Goal: Task Accomplishment & Management: Complete application form

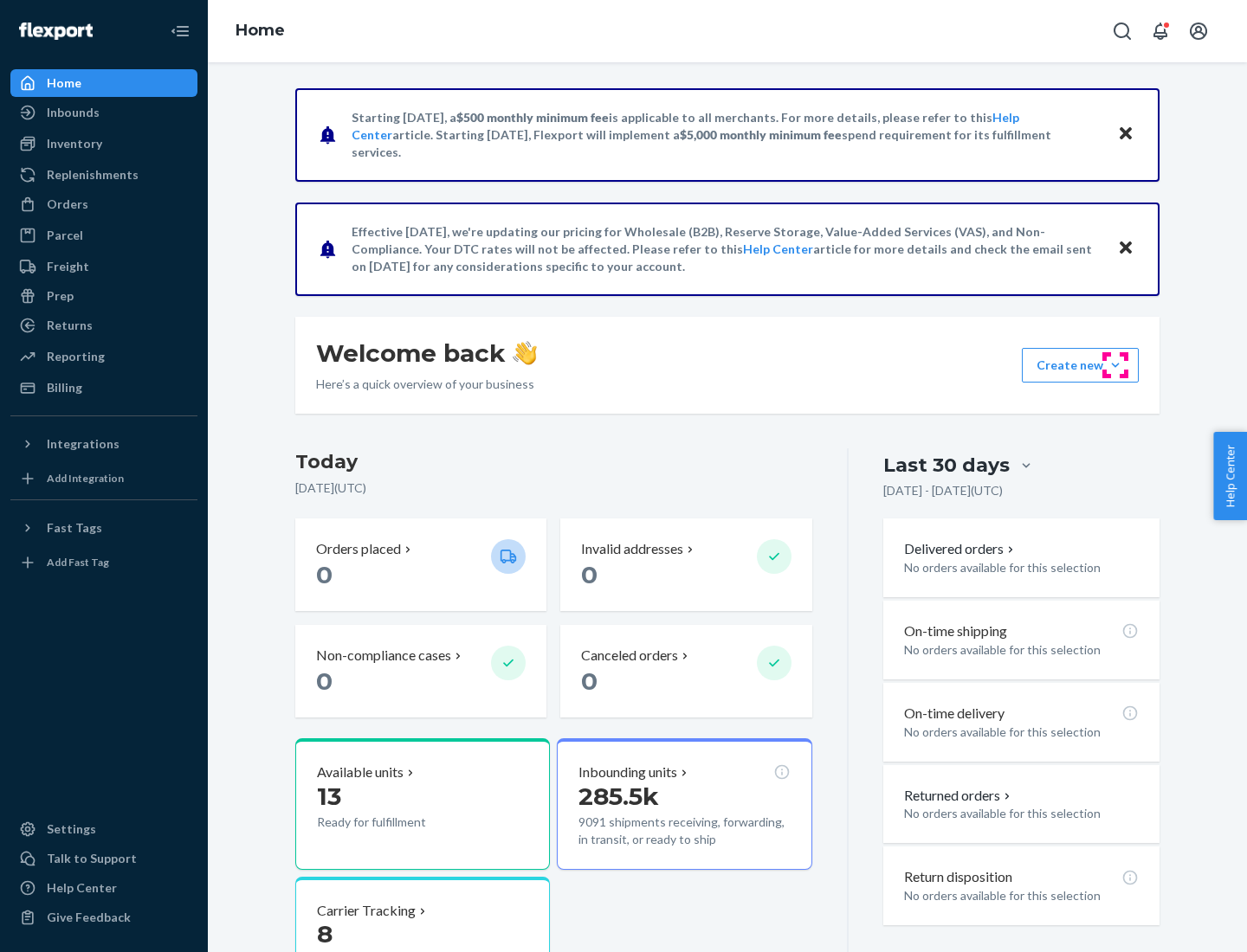
click at [1115, 365] on button "Create new Create new inbound Create new order Create new product" at bounding box center [1080, 365] width 117 height 35
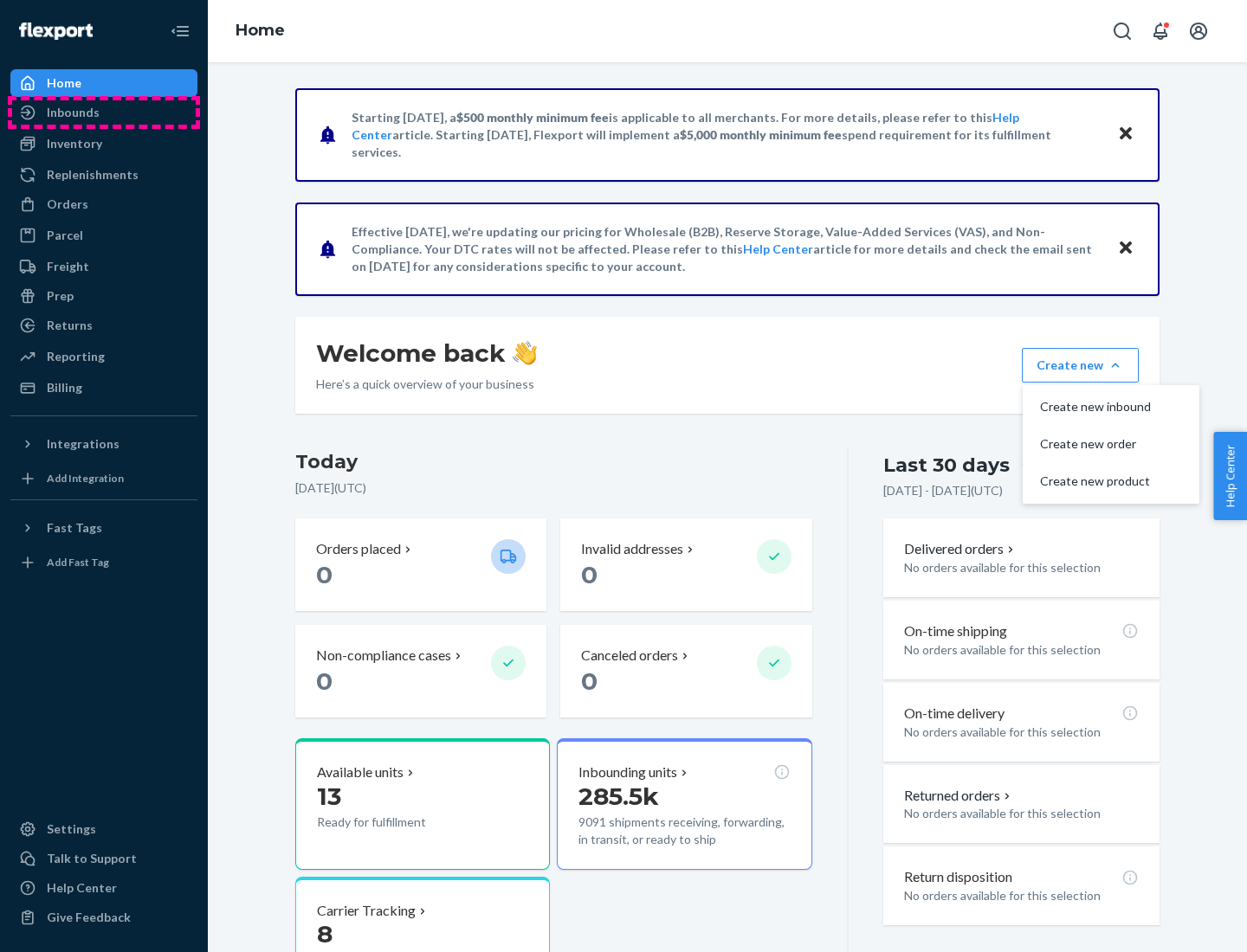
click at [104, 112] on div "Inbounds" at bounding box center [104, 111] width 183 height 24
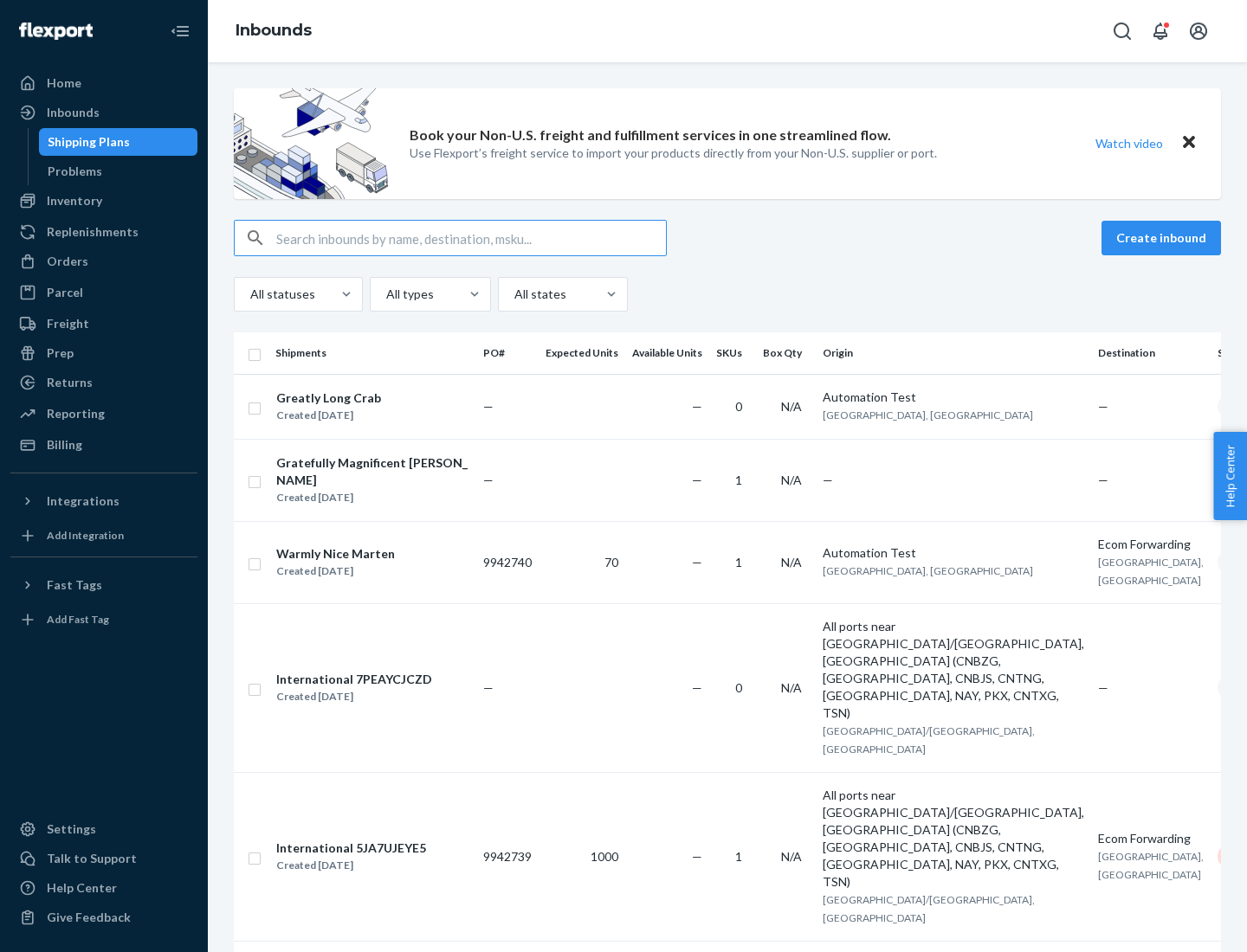
click at [1164, 238] on button "Create inbound" at bounding box center [1160, 237] width 119 height 35
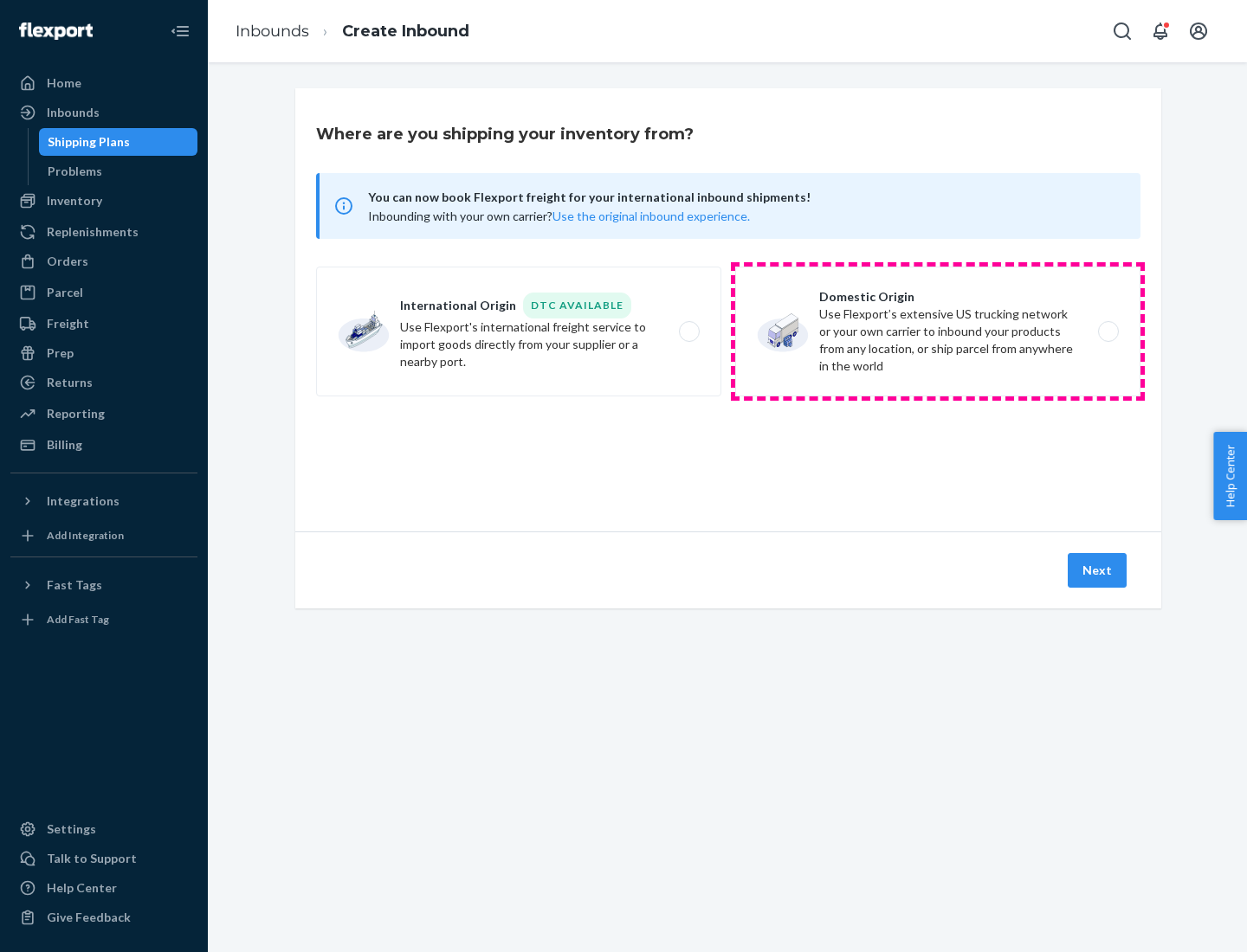
click at [938, 332] on label "Domestic Origin Use Flexport’s extensive US trucking network or your own carrie…" at bounding box center [938, 331] width 405 height 130
click at [1107, 332] on input "Domestic Origin Use Flexport’s extensive US trucking network or your own carrie…" at bounding box center [1112, 332] width 12 height 12
radio input "true"
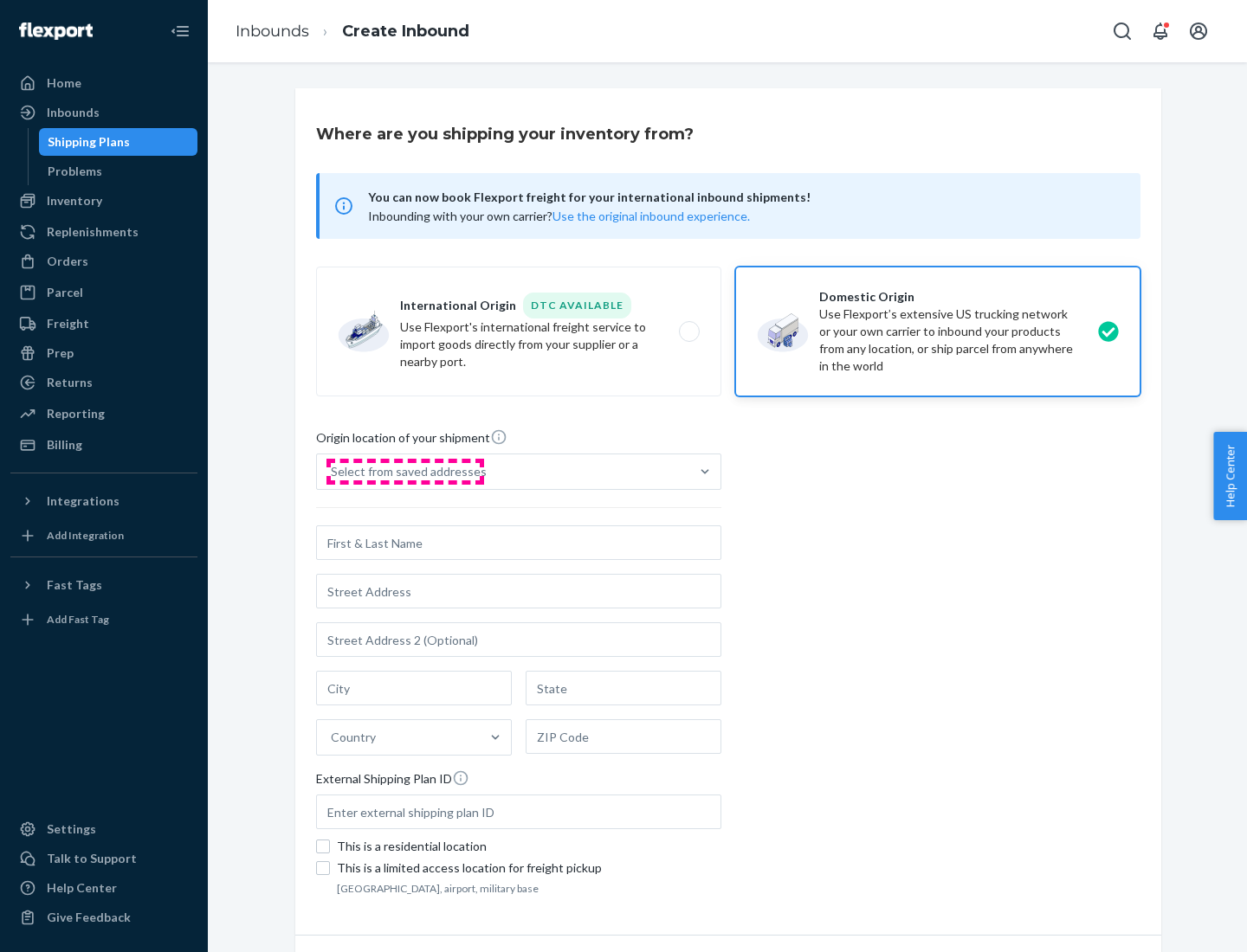
click at [404, 472] on div "Select from saved addresses" at bounding box center [409, 472] width 156 height 18
click at [333, 472] on input "Select from saved addresses" at bounding box center [332, 472] width 2 height 18
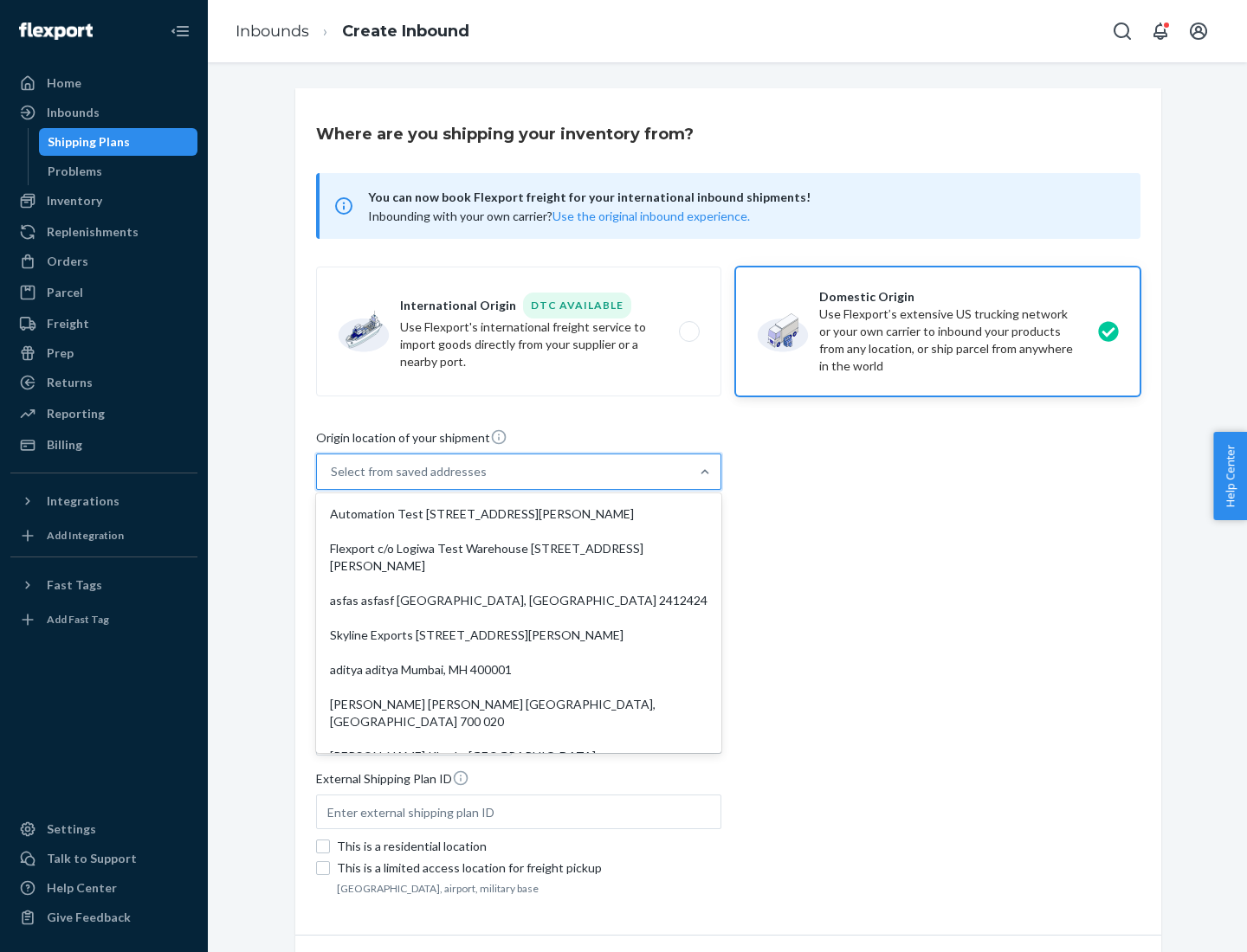
scroll to position [7, 0]
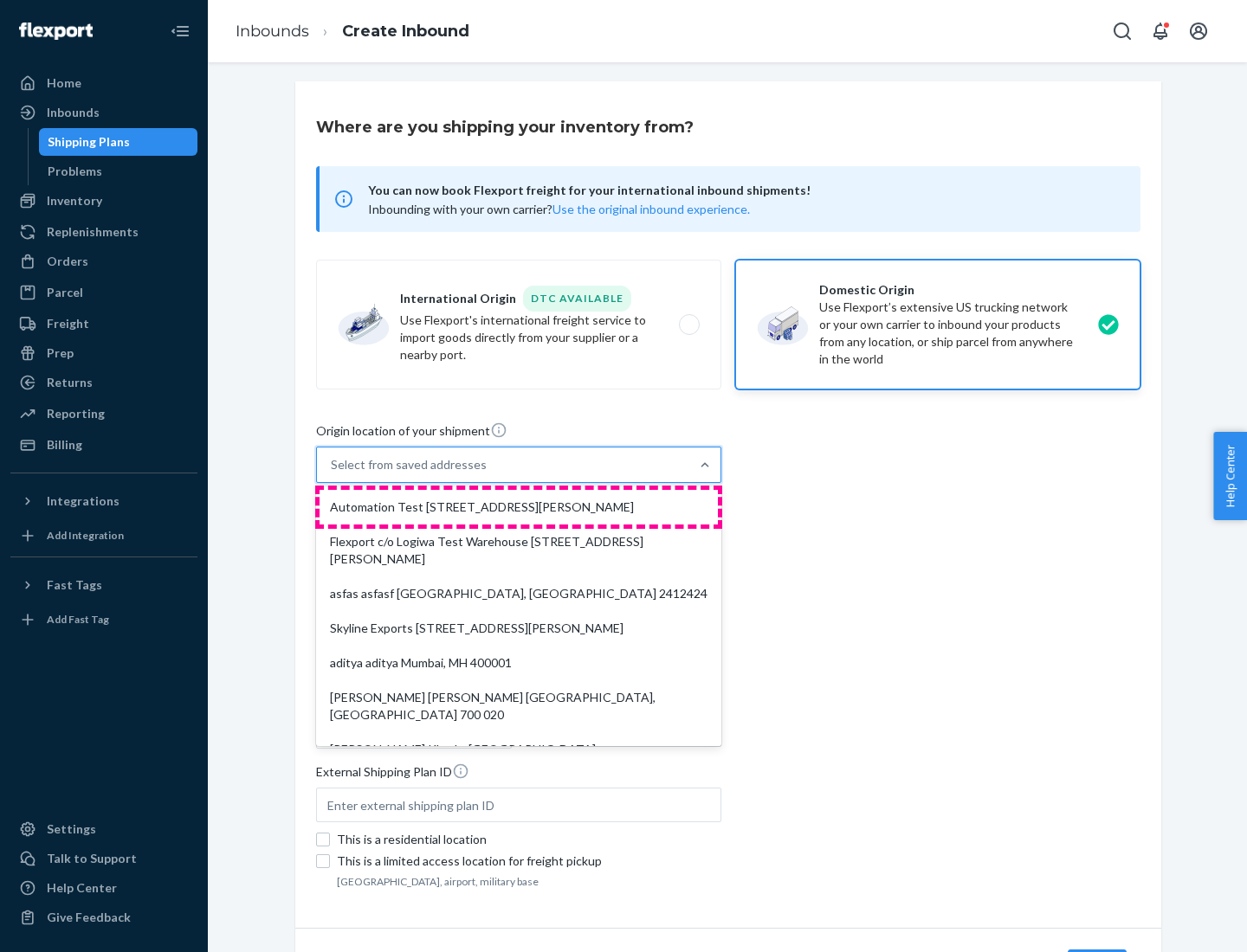
click at [519, 507] on div "Automation Test [STREET_ADDRESS][PERSON_NAME]" at bounding box center [519, 507] width 398 height 35
click at [333, 473] on input "option Automation Test [STREET_ADDRESS][PERSON_NAME]. 9 results available. Use …" at bounding box center [332, 465] width 2 height 18
type input "Automation Test"
type input "9th Floor"
type input "[GEOGRAPHIC_DATA]"
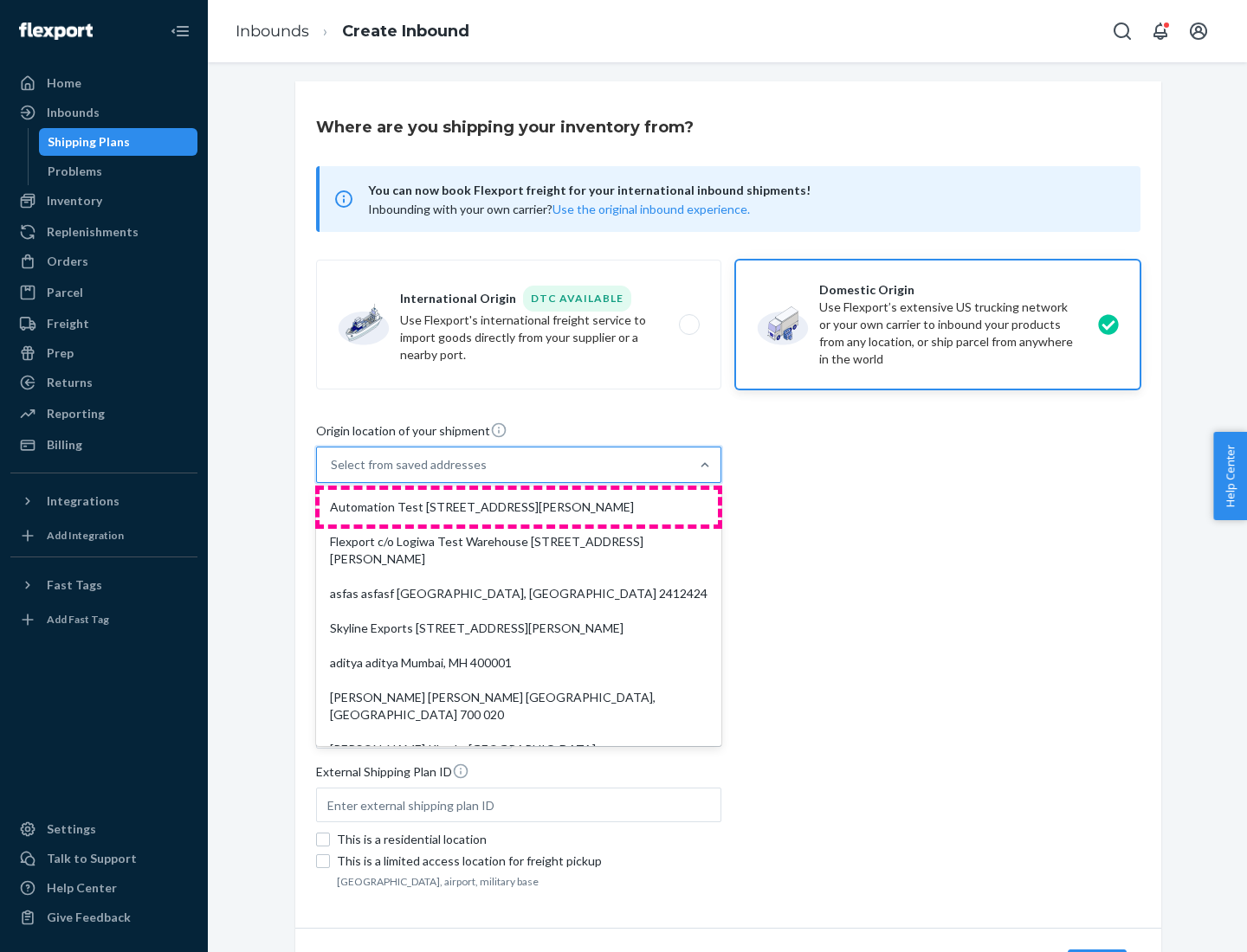
type input "CA"
type input "94104"
type input "[STREET_ADDRESS][PERSON_NAME]"
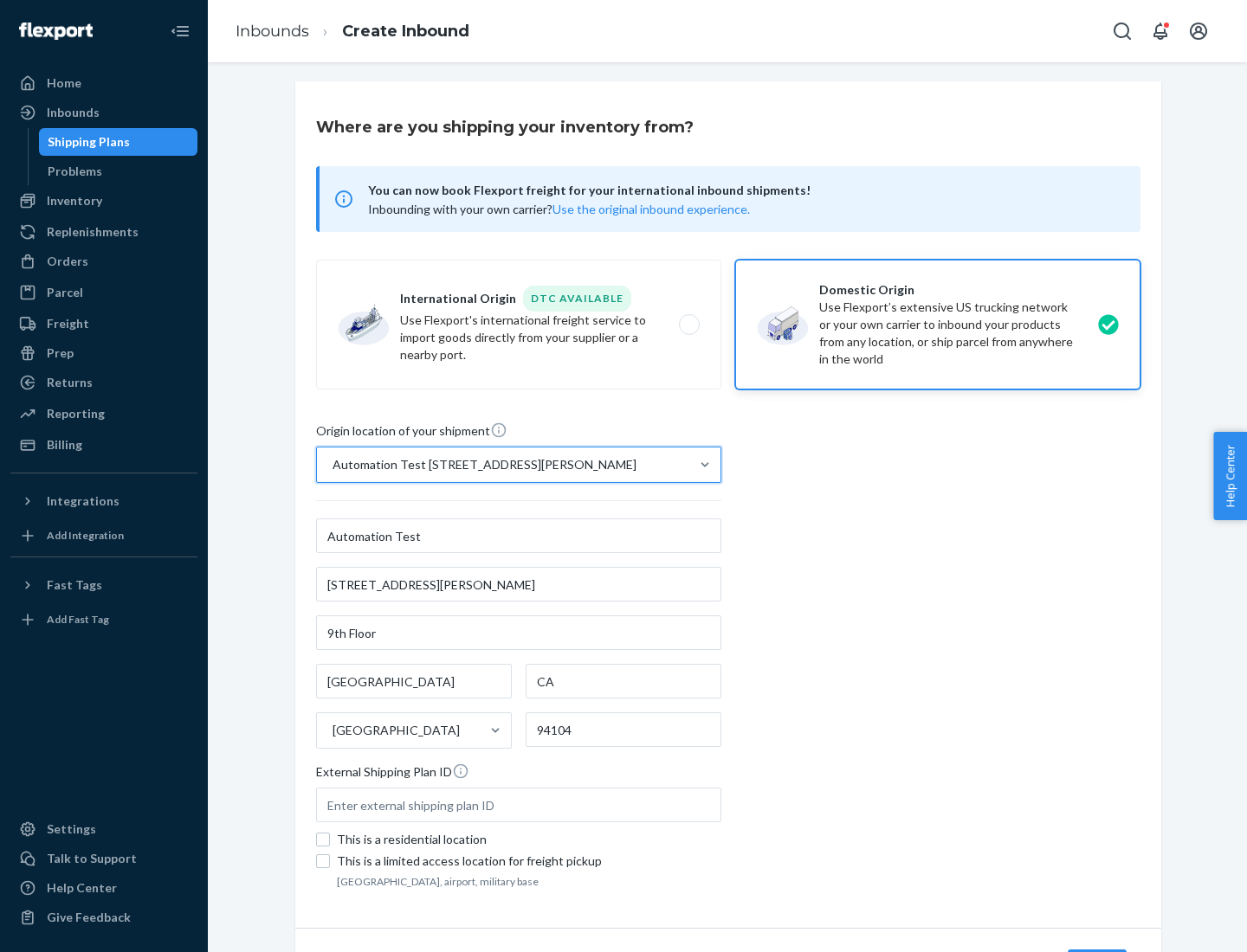
scroll to position [101, 0]
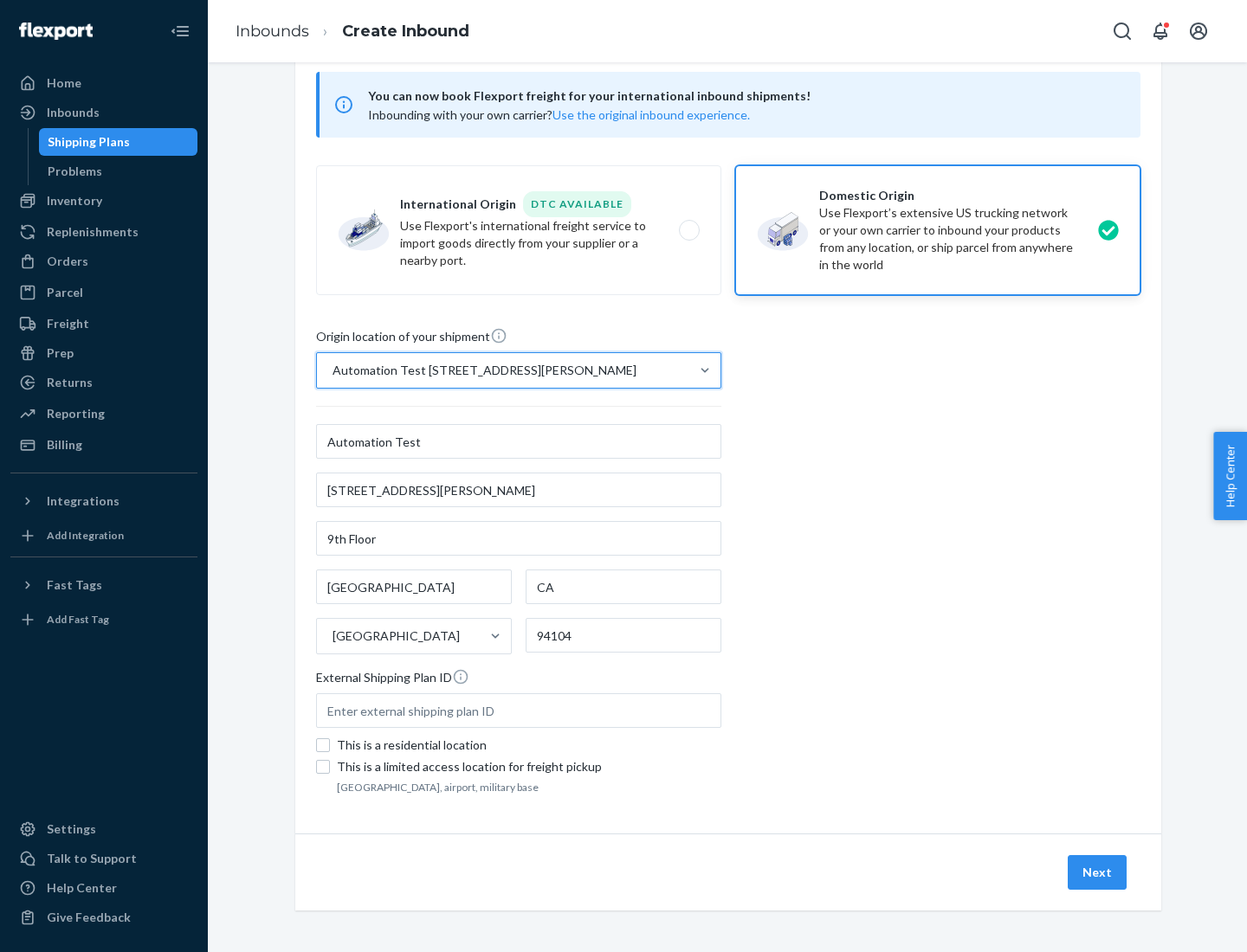
click at [1098, 872] on button "Next" at bounding box center [1097, 872] width 59 height 35
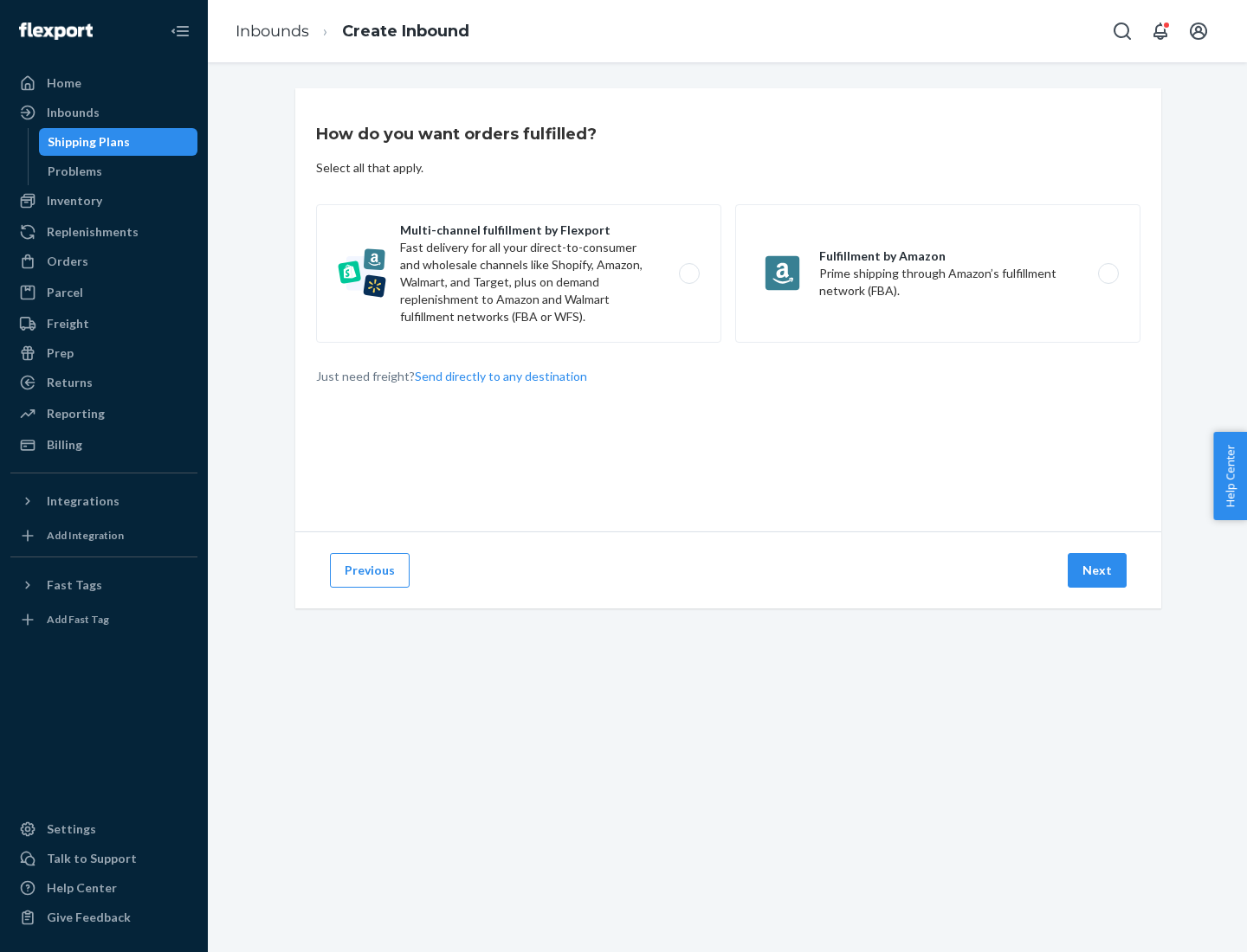
click at [519, 273] on label "Multi-channel fulfillment by Flexport Fast delivery for all your direct-to-cons…" at bounding box center [519, 273] width 405 height 139
click at [689, 273] on input "Multi-channel fulfillment by Flexport Fast delivery for all your direct-to-cons…" at bounding box center [694, 273] width 12 height 12
radio input "true"
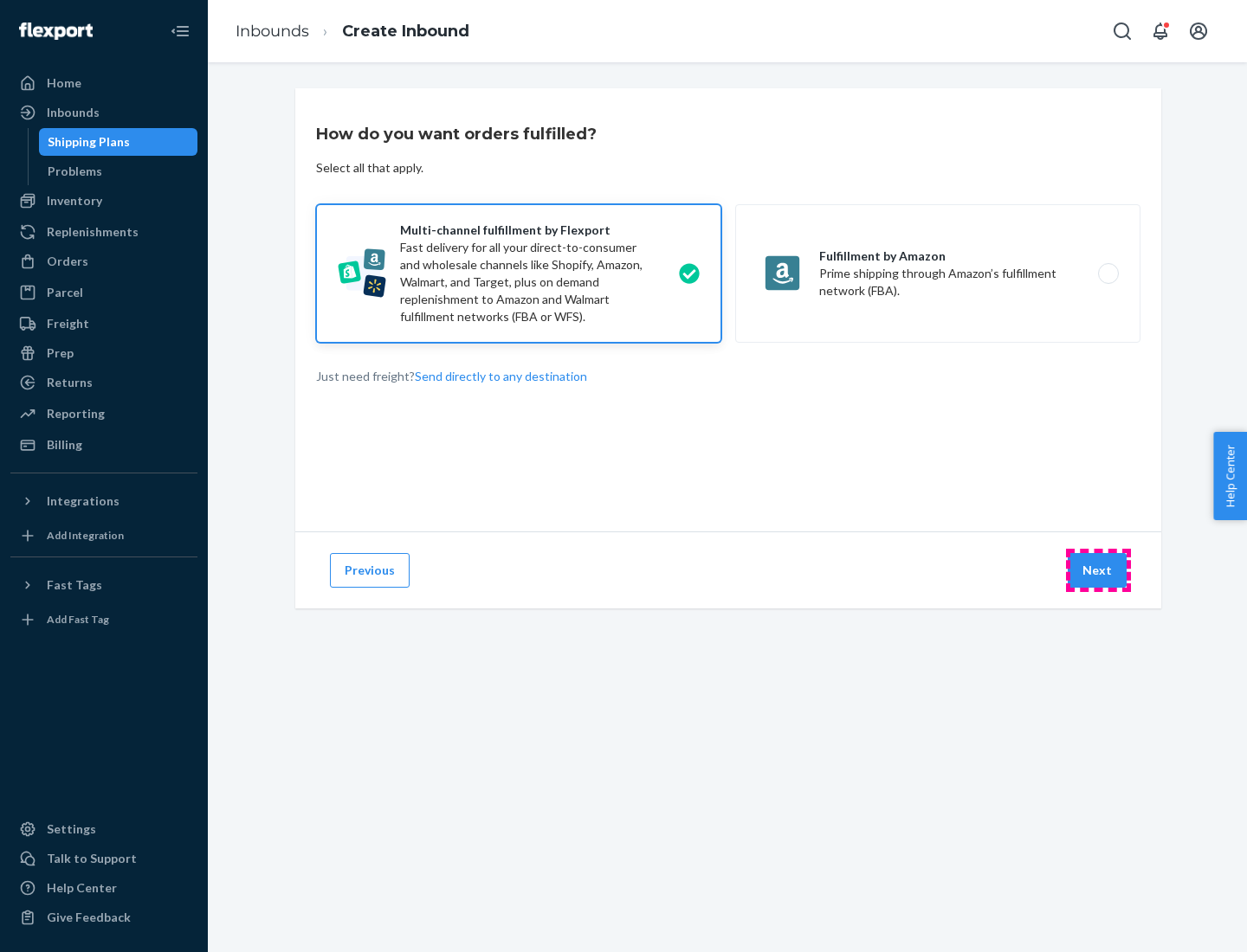
click at [1098, 571] on button "Next" at bounding box center [1097, 570] width 59 height 35
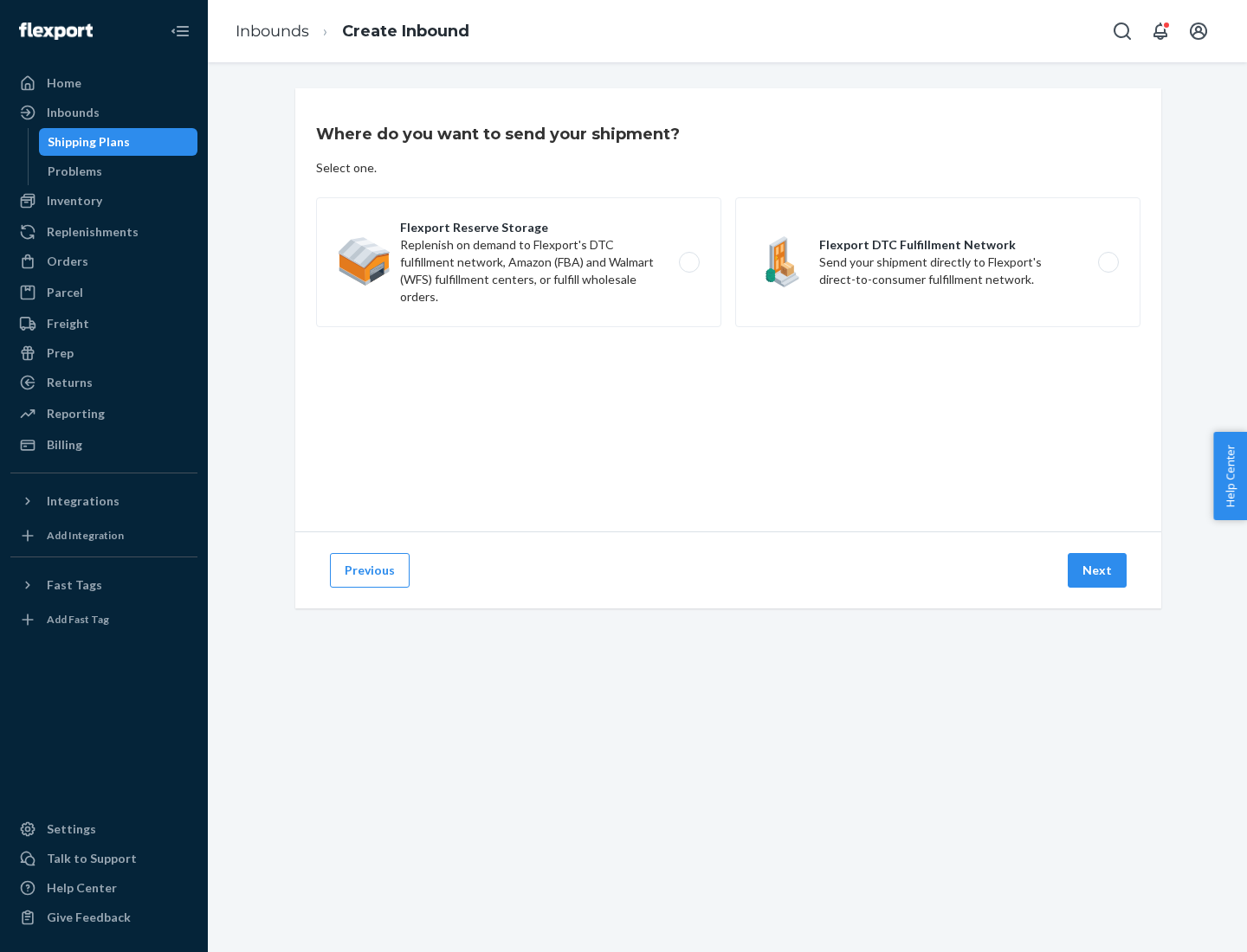
click at [938, 262] on label "Flexport DTC Fulfillment Network Send your shipment directly to Flexport's dire…" at bounding box center [938, 262] width 405 height 130
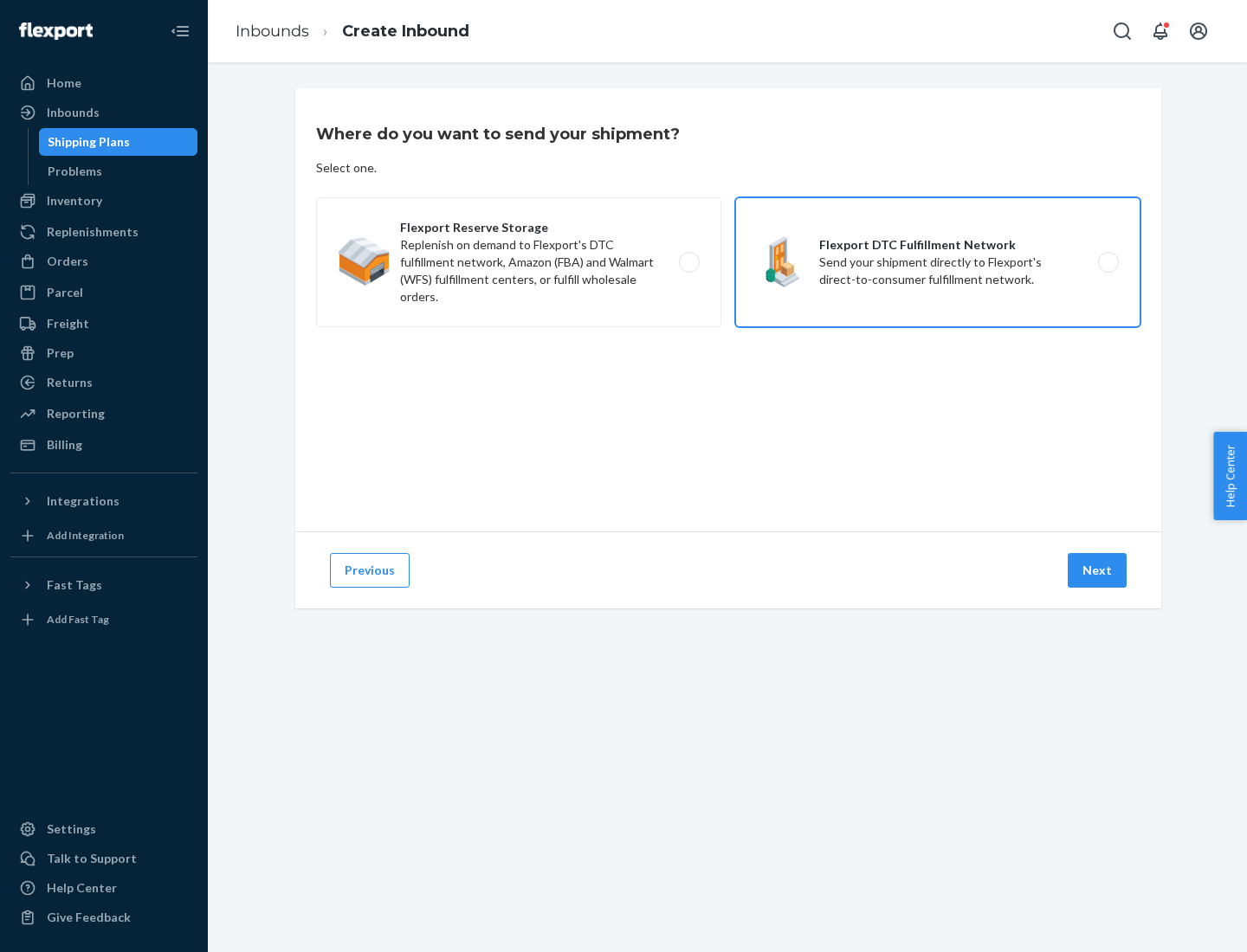
click at [1107, 262] on input "Flexport DTC Fulfillment Network Send your shipment directly to Flexport's dire…" at bounding box center [1112, 263] width 12 height 12
radio input "true"
click at [1098, 571] on button "Next" at bounding box center [1097, 570] width 59 height 35
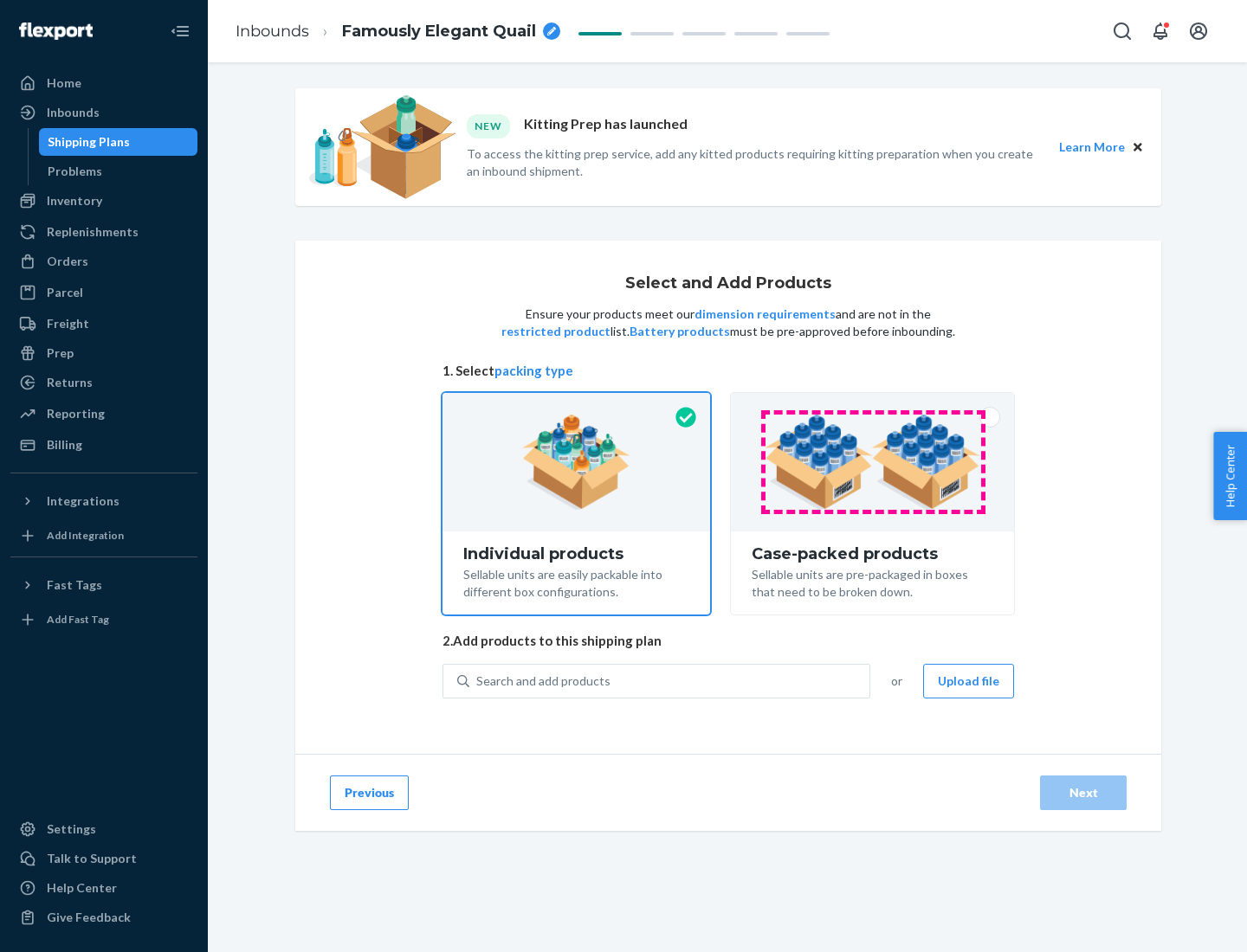
click at [873, 462] on img at bounding box center [873, 463] width 216 height 96
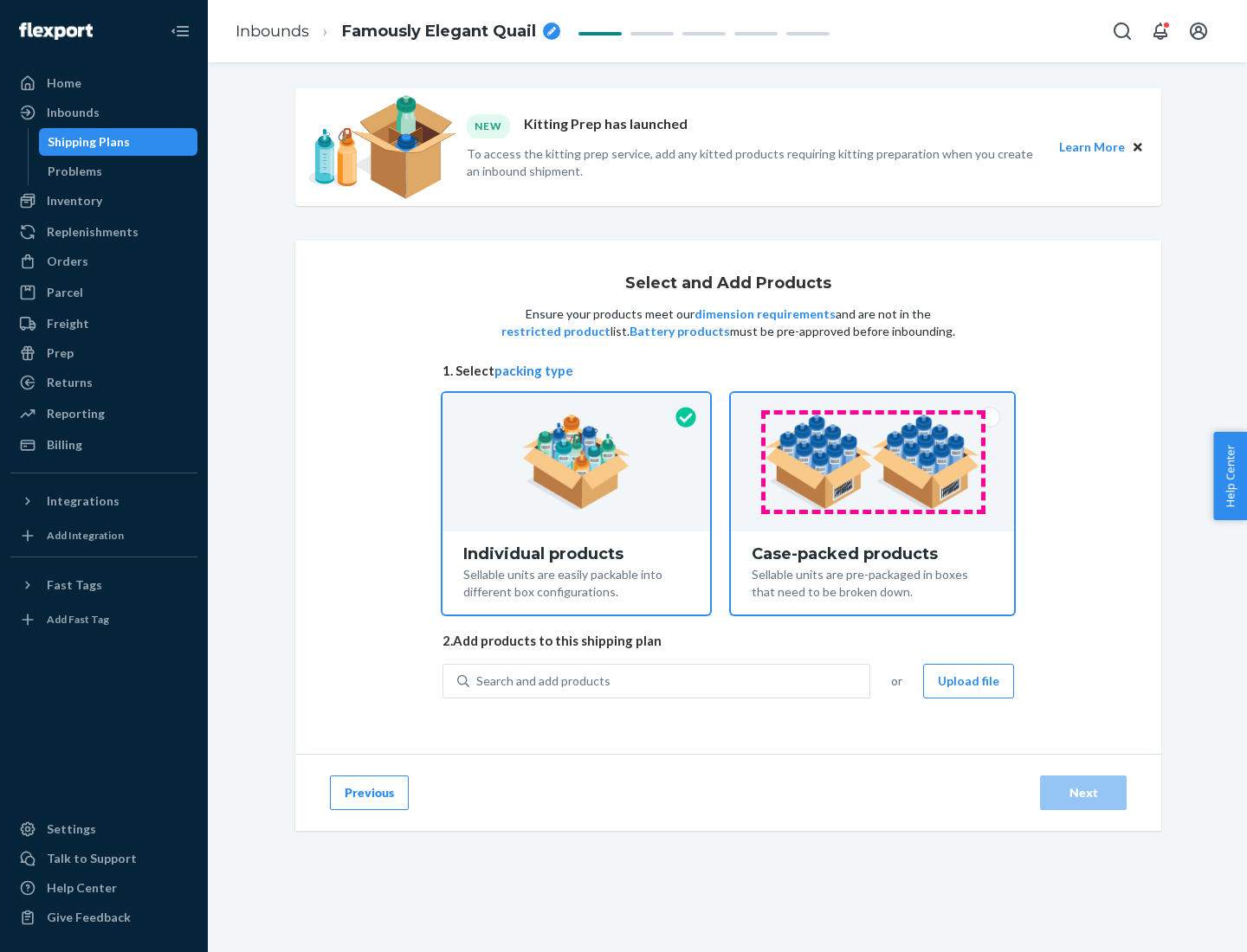
click at [873, 404] on input "Case-packed products Sellable units are pre-packaged in boxes that need to be b…" at bounding box center [872, 398] width 12 height 12
radio input "true"
radio input "false"
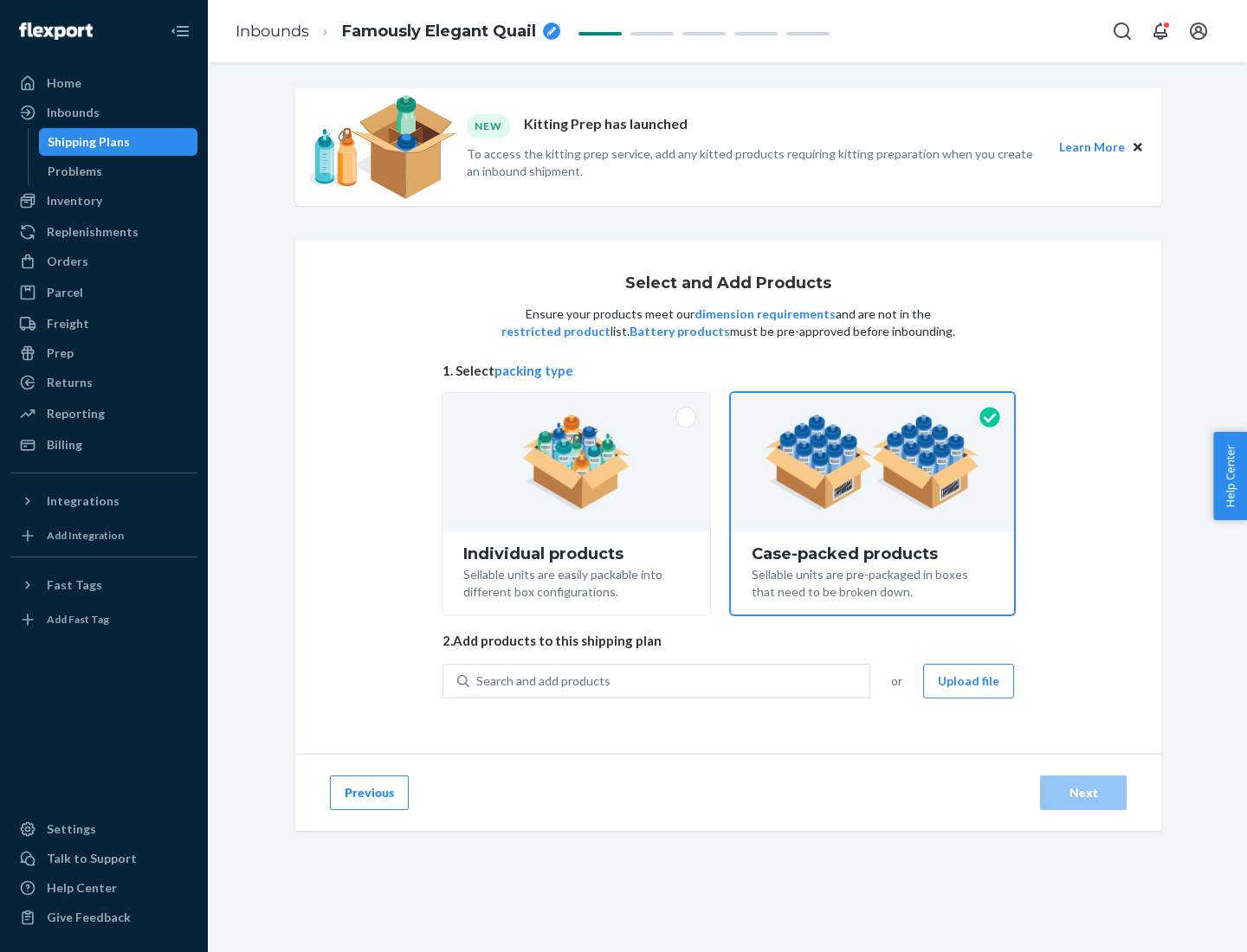
click at [670, 680] on div "Search and add products" at bounding box center [669, 680] width 400 height 31
click at [478, 680] on input "Search and add products" at bounding box center [477, 681] width 2 height 18
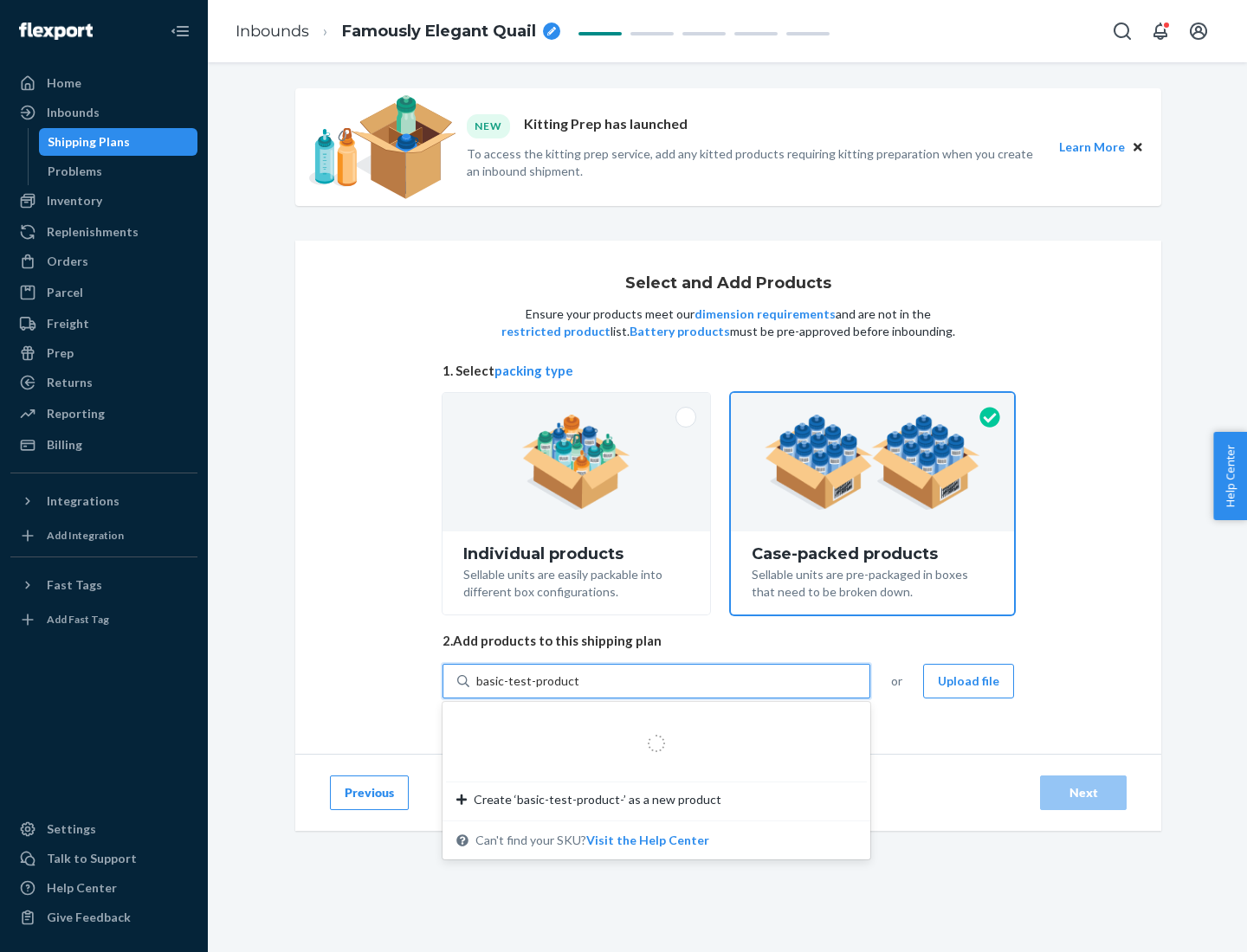
type input "basic-test-product-1"
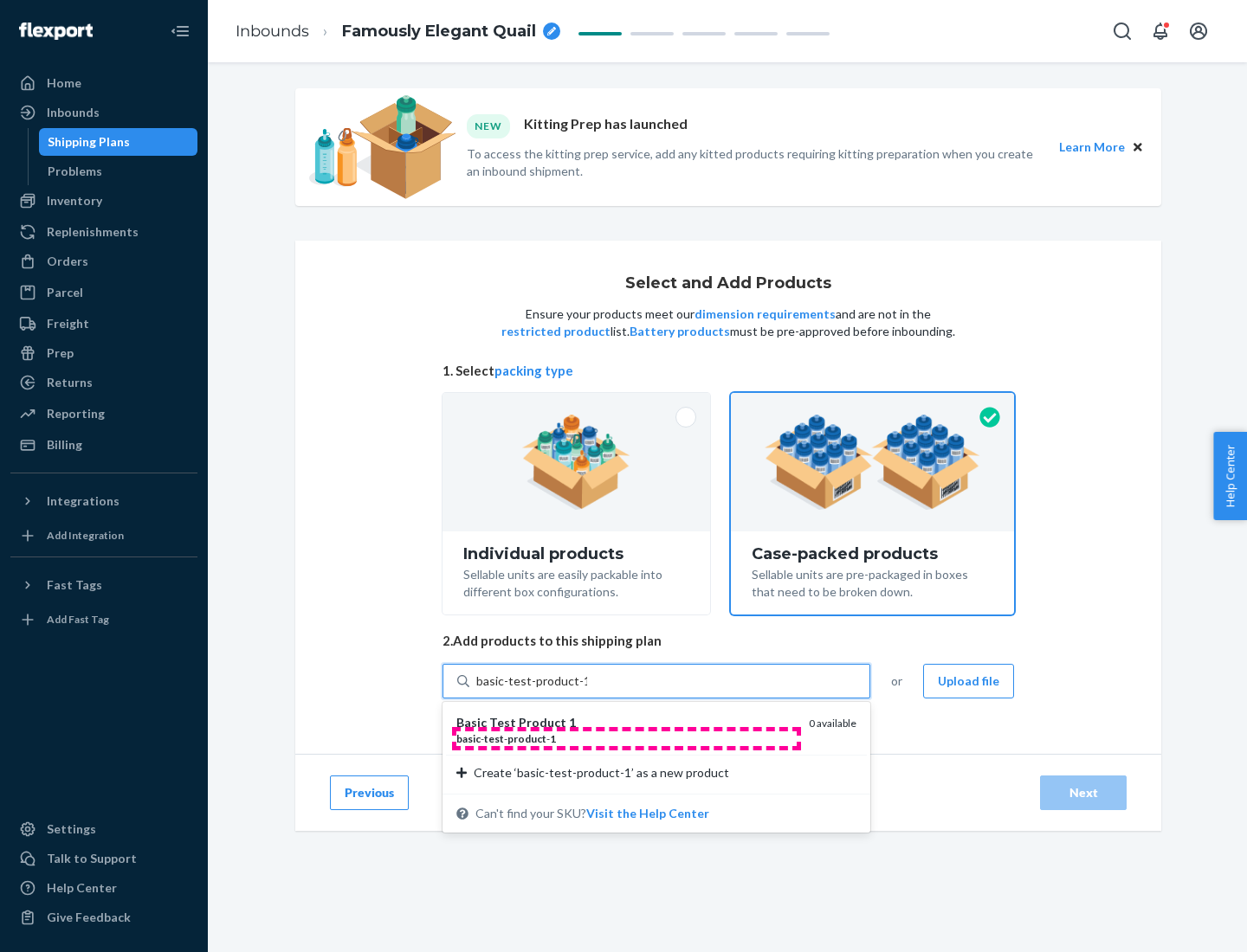
click at [626, 739] on div "basic - test - product - 1" at bounding box center [626, 739] width 339 height 15
click at [587, 690] on input "basic-test-product-1" at bounding box center [531, 681] width 111 height 18
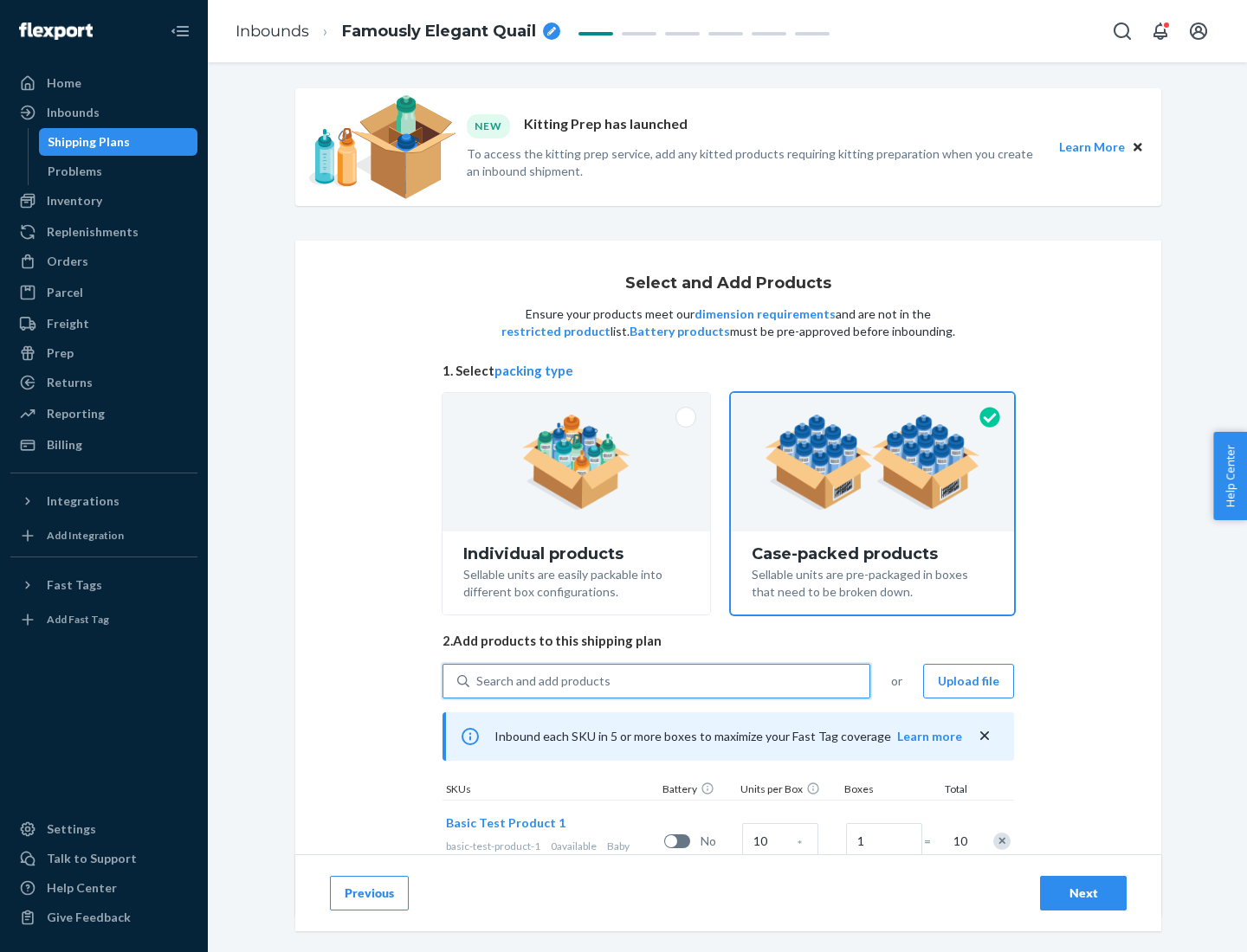
scroll to position [62, 0]
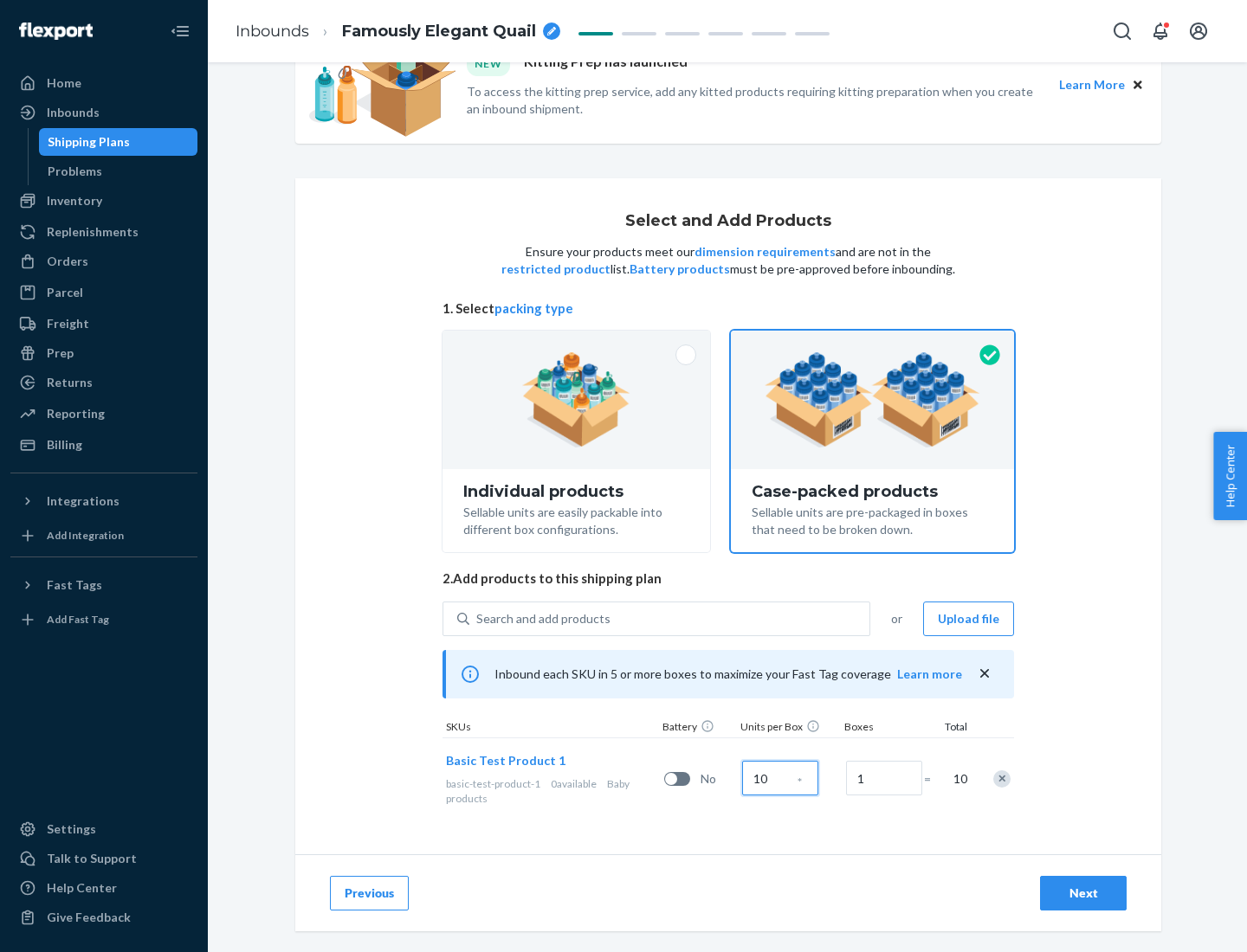
type input "10"
type input "7"
click at [1083, 894] on div "Next" at bounding box center [1083, 894] width 58 height 18
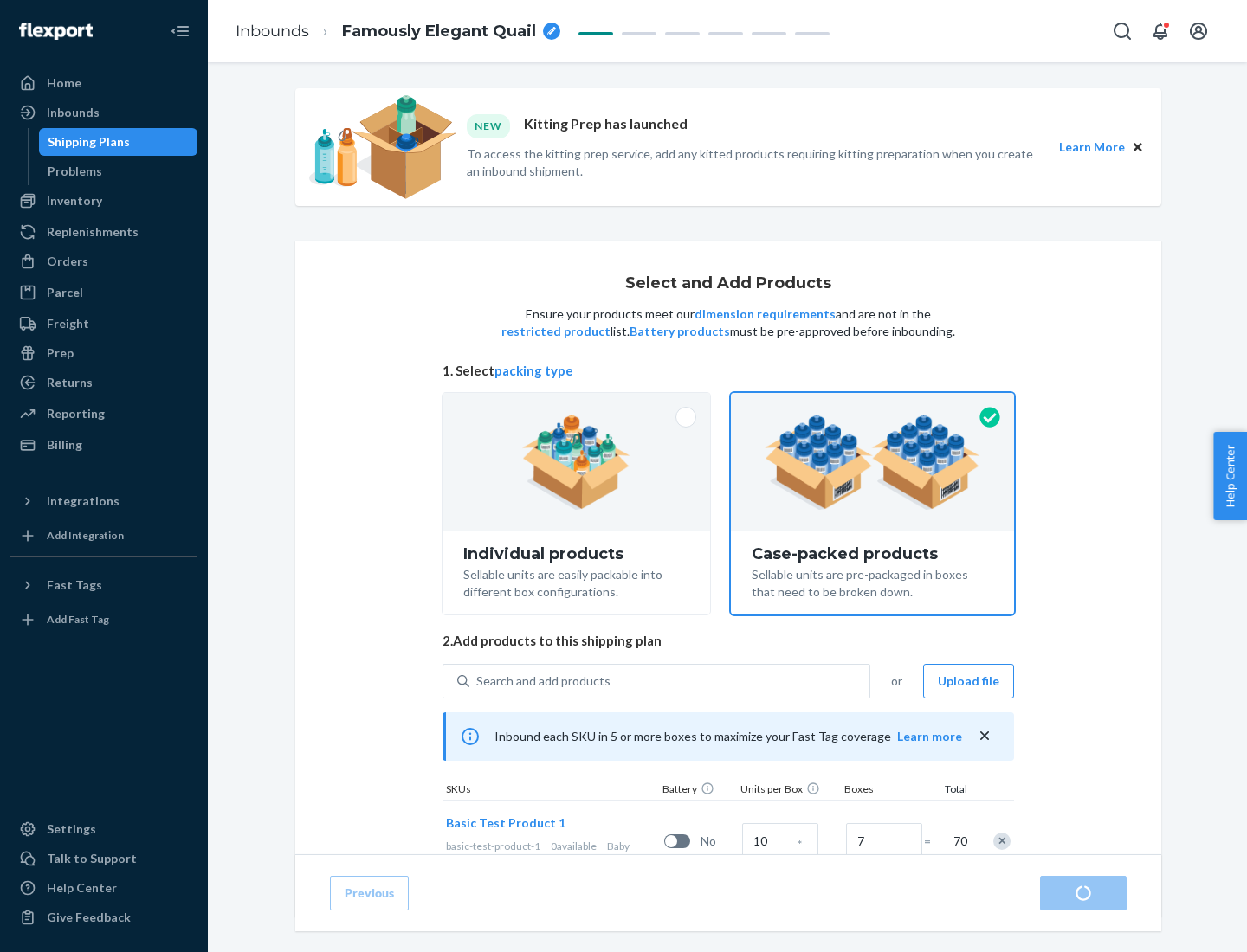
radio input "true"
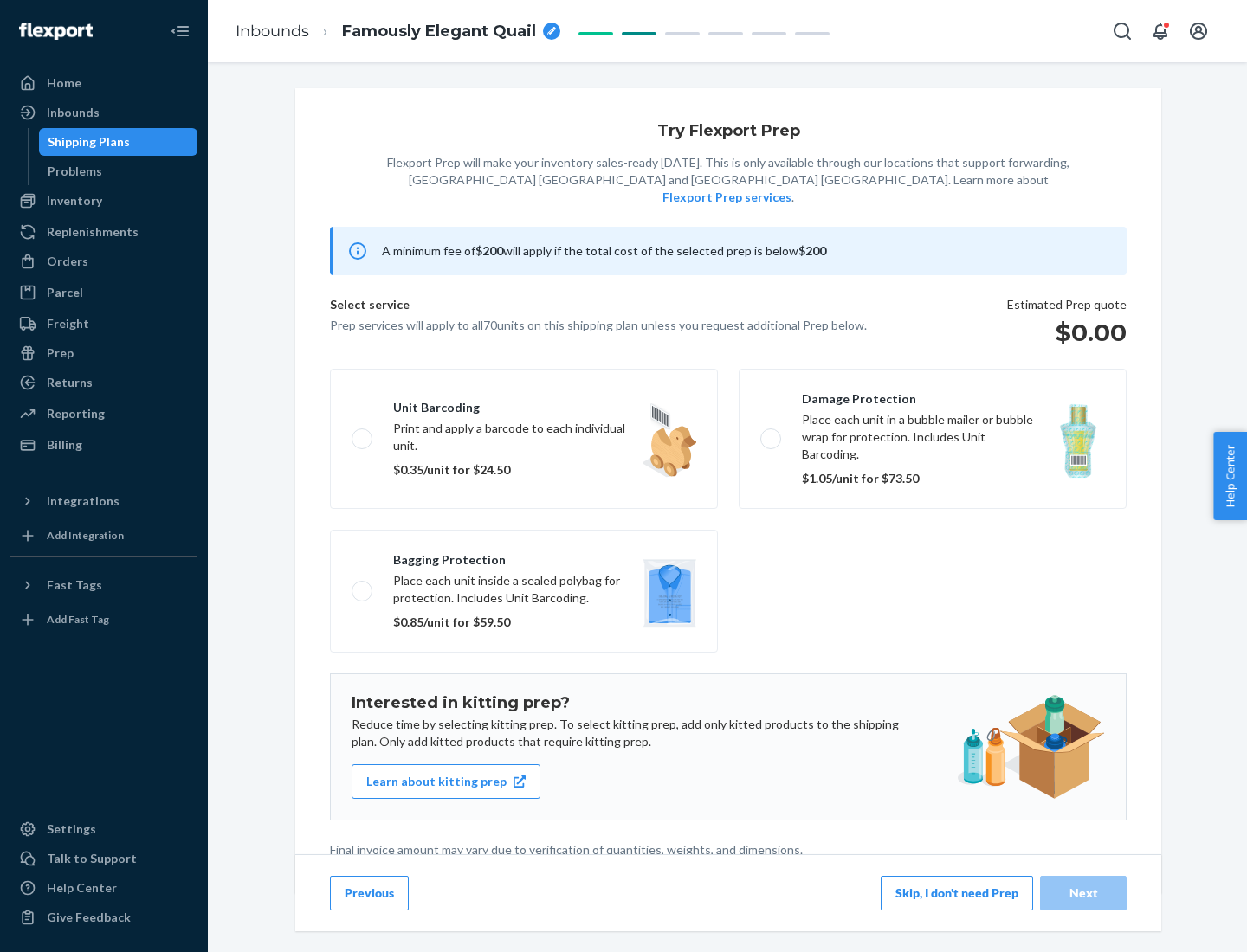
scroll to position [4, 0]
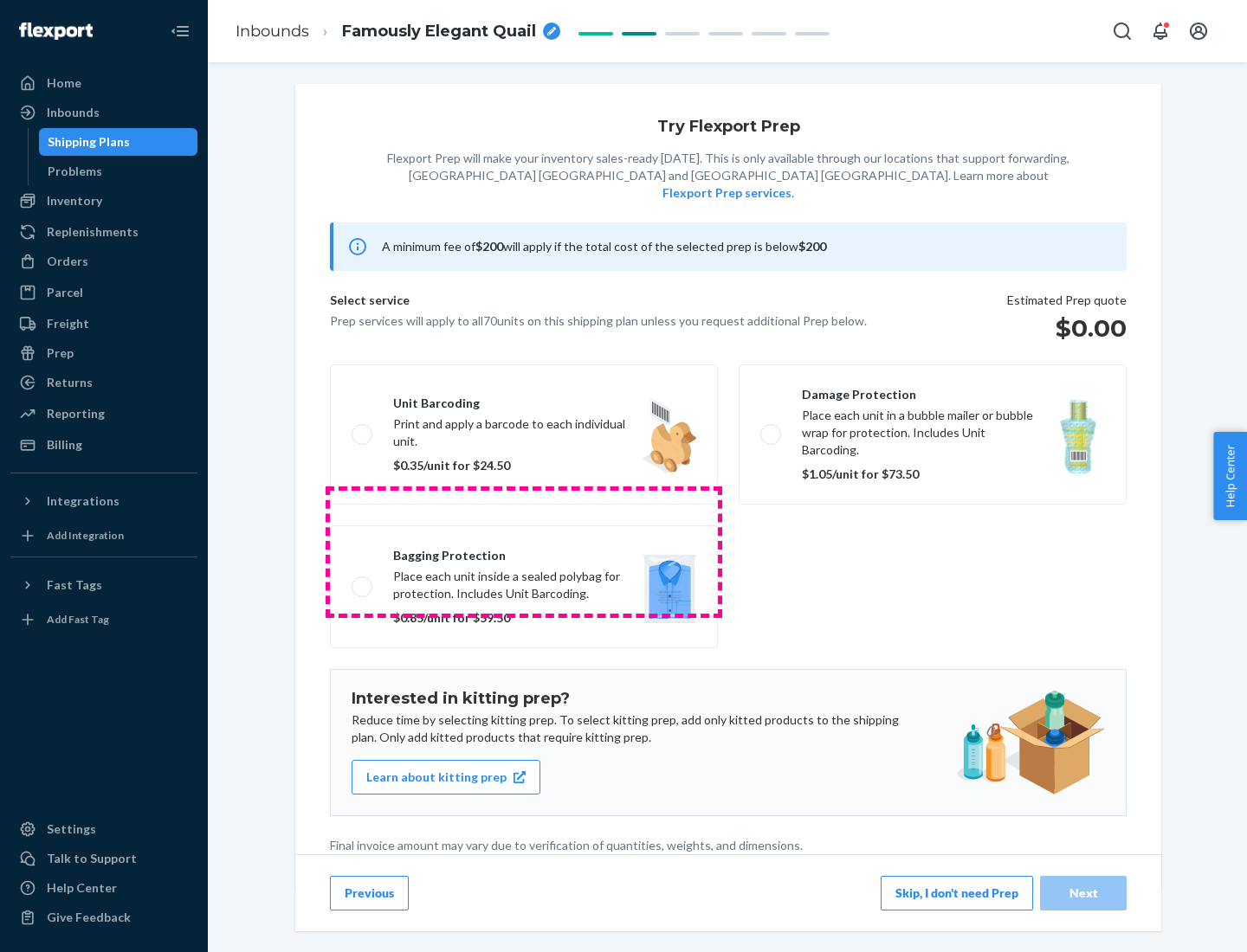
click at [524, 551] on label "Bagging protection Place each unit inside a sealed polybag for protection. Incl…" at bounding box center [524, 587] width 388 height 123
click at [363, 580] on input "Bagging protection Place each unit inside a sealed polybag for protection. Incl…" at bounding box center [357, 586] width 12 height 12
checkbox input "true"
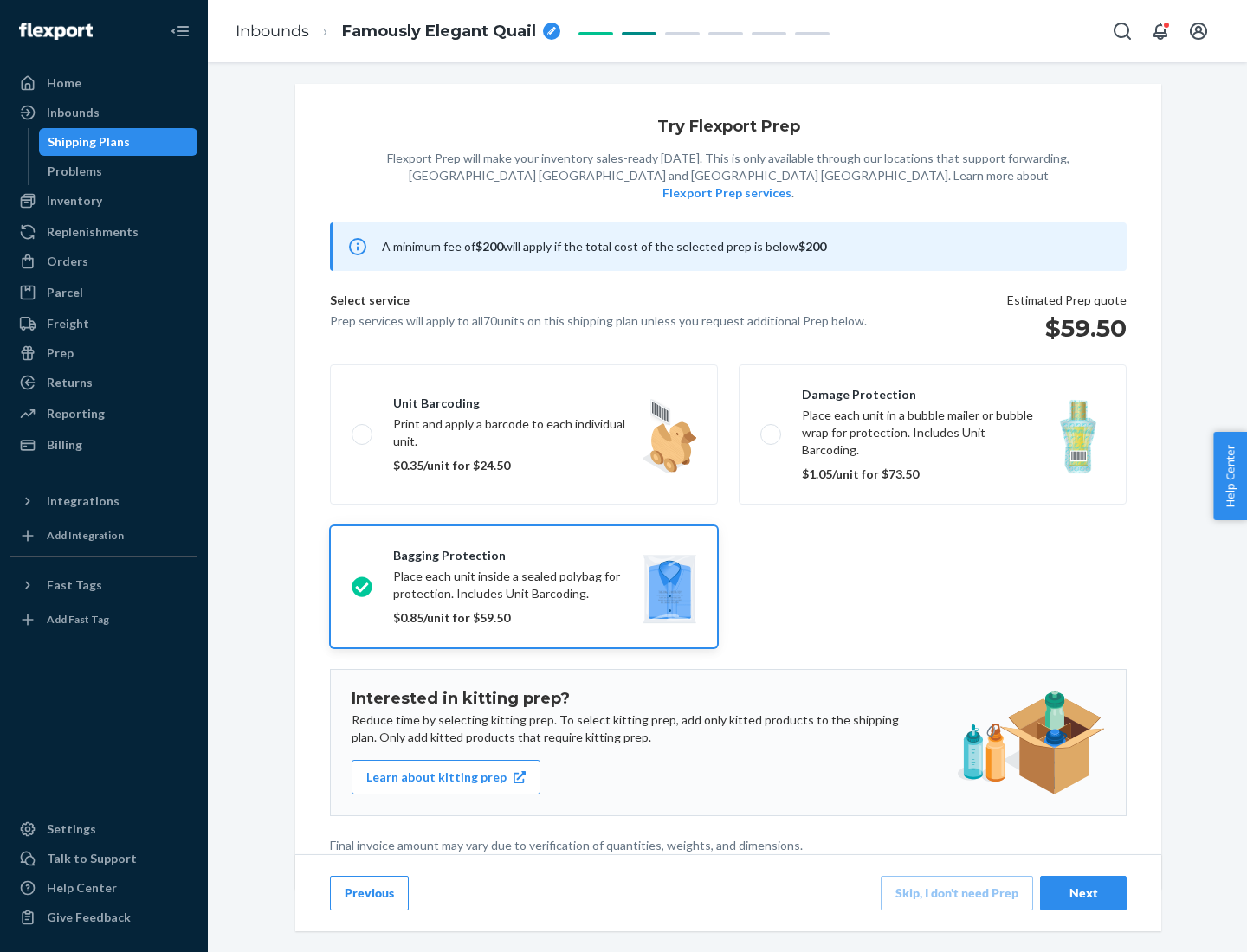
click at [1083, 893] on div "Next" at bounding box center [1083, 894] width 58 height 18
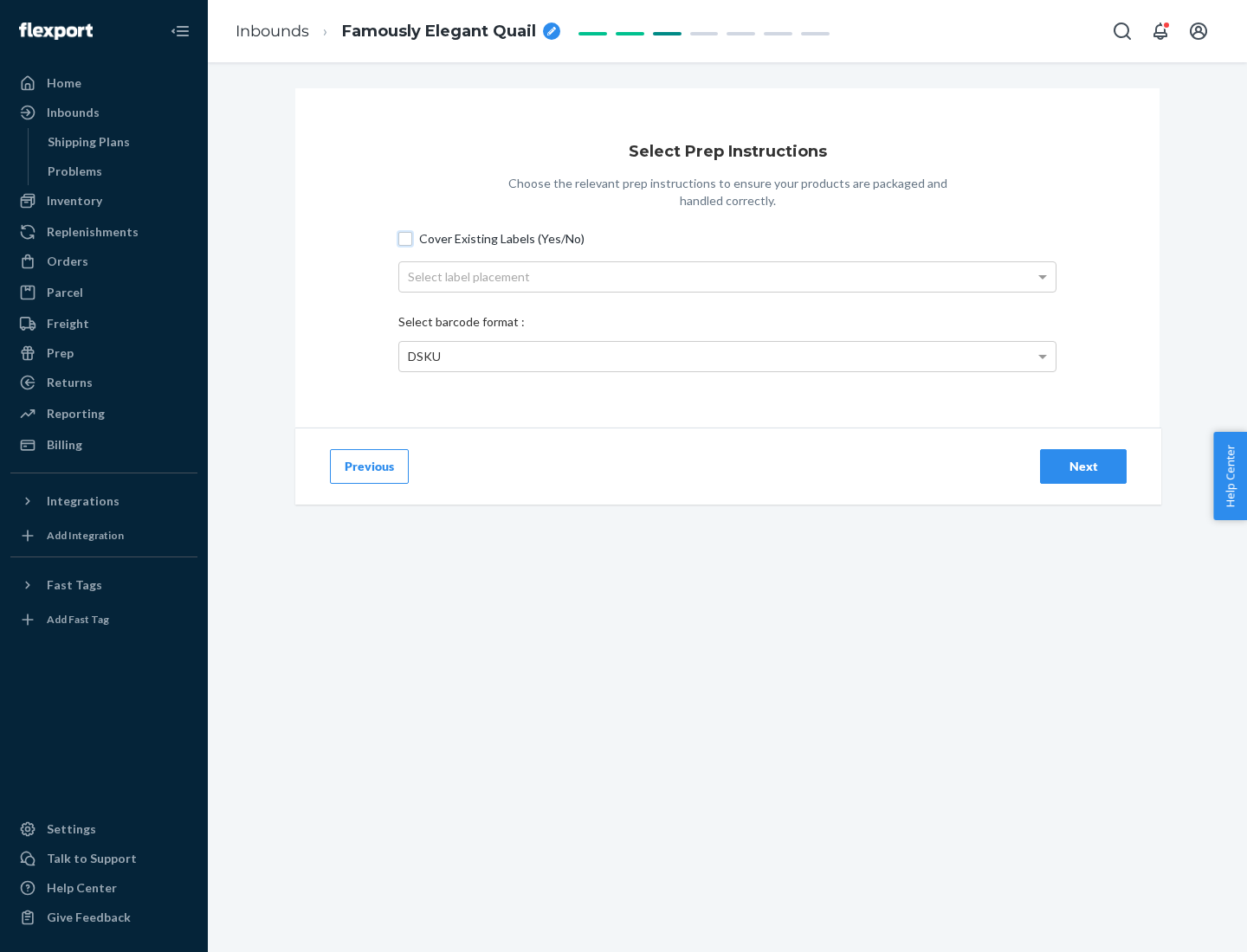
click at [405, 238] on input "Cover Existing Labels (Yes/No)" at bounding box center [405, 239] width 14 height 14
checkbox input "true"
click at [727, 276] on div "Select label placement" at bounding box center [727, 276] width 657 height 29
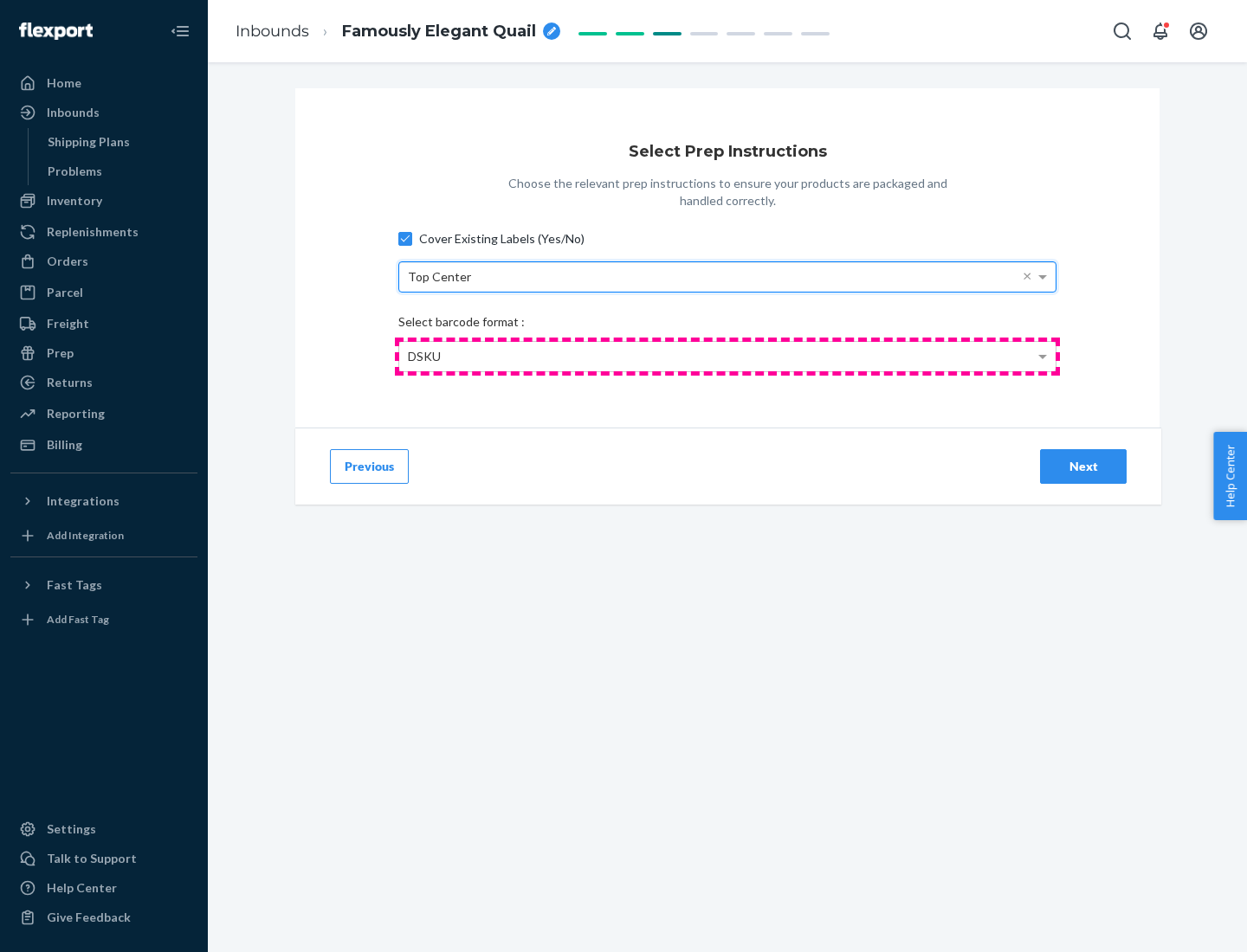
click at [727, 356] on div "DSKU" at bounding box center [727, 356] width 657 height 29
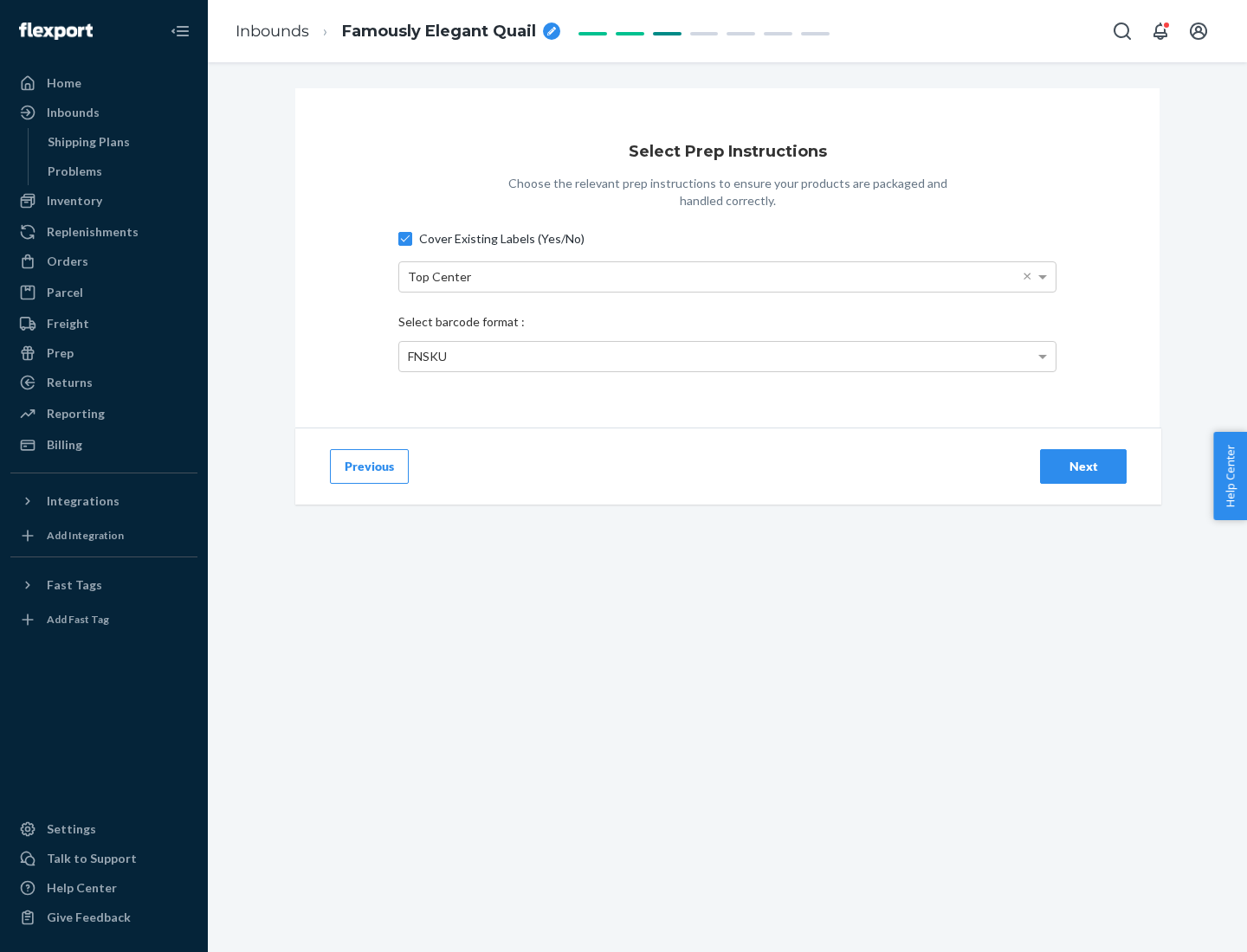
click at [1083, 465] on div "Next" at bounding box center [1083, 467] width 58 height 18
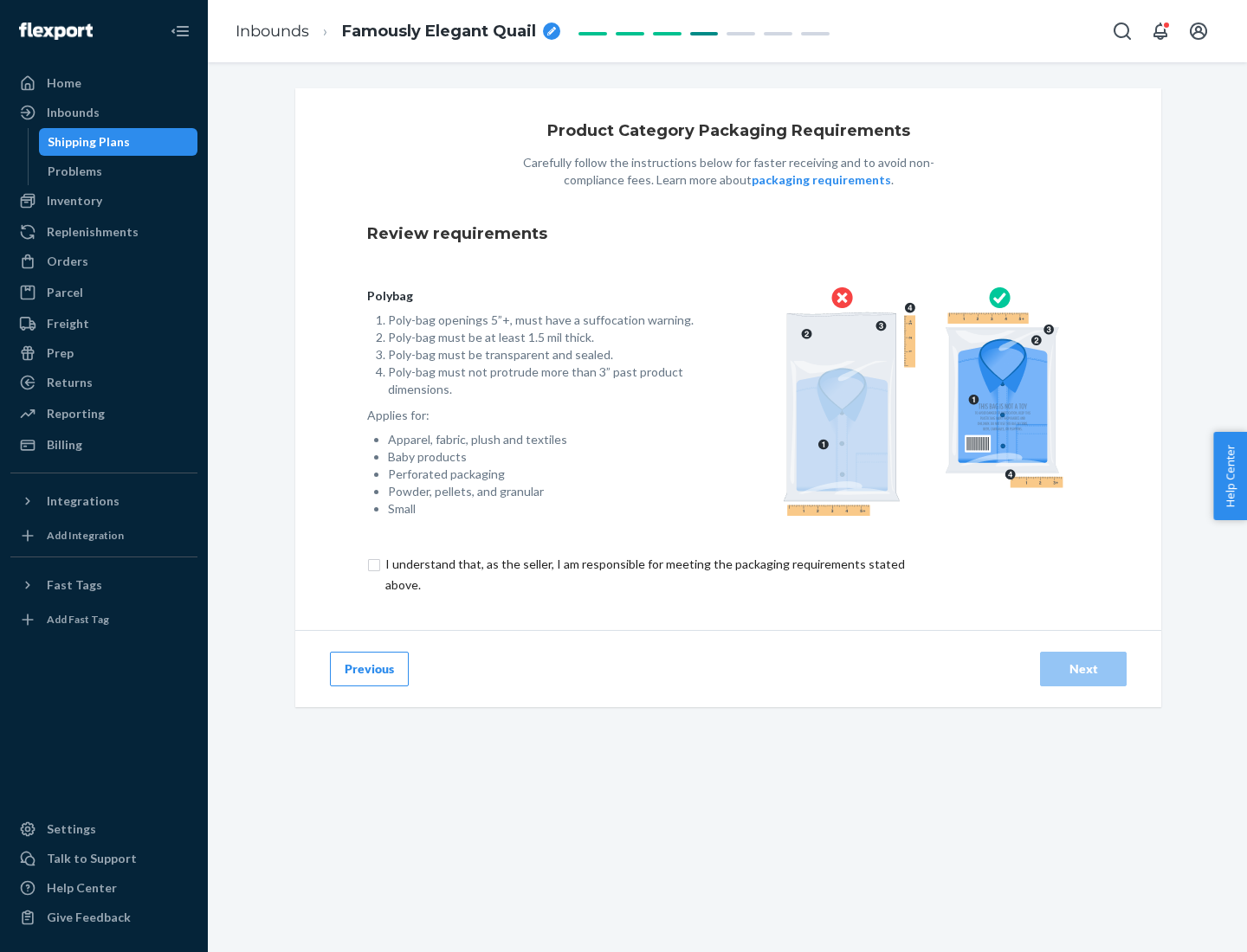
click at [643, 574] on input "checkbox" at bounding box center [655, 574] width 576 height 42
checkbox input "true"
click at [1083, 668] on div "Next" at bounding box center [1083, 669] width 58 height 18
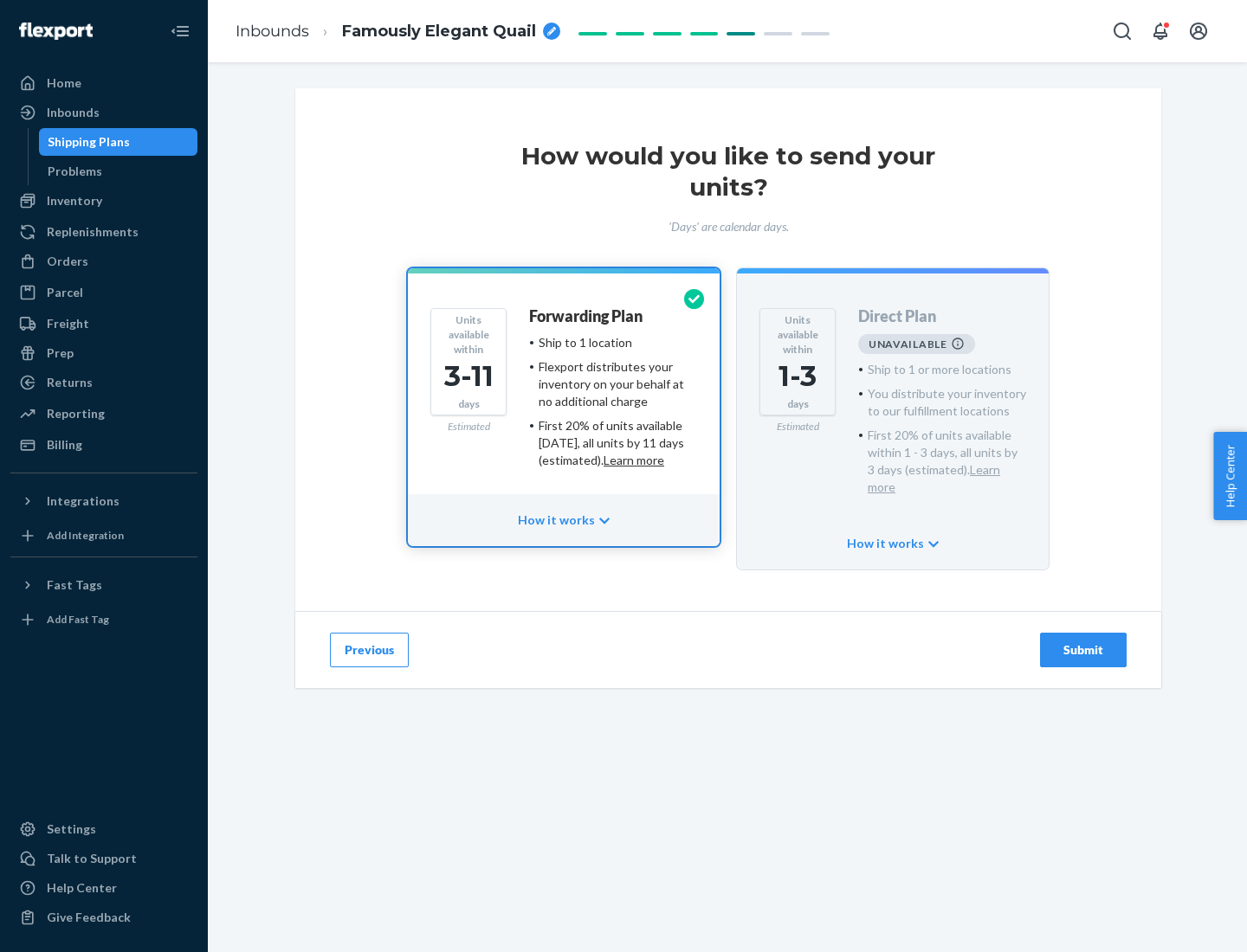
click at [587, 316] on h4 "Forwarding Plan" at bounding box center [586, 317] width 113 height 18
click at [1083, 641] on div "Submit" at bounding box center [1083, 650] width 58 height 18
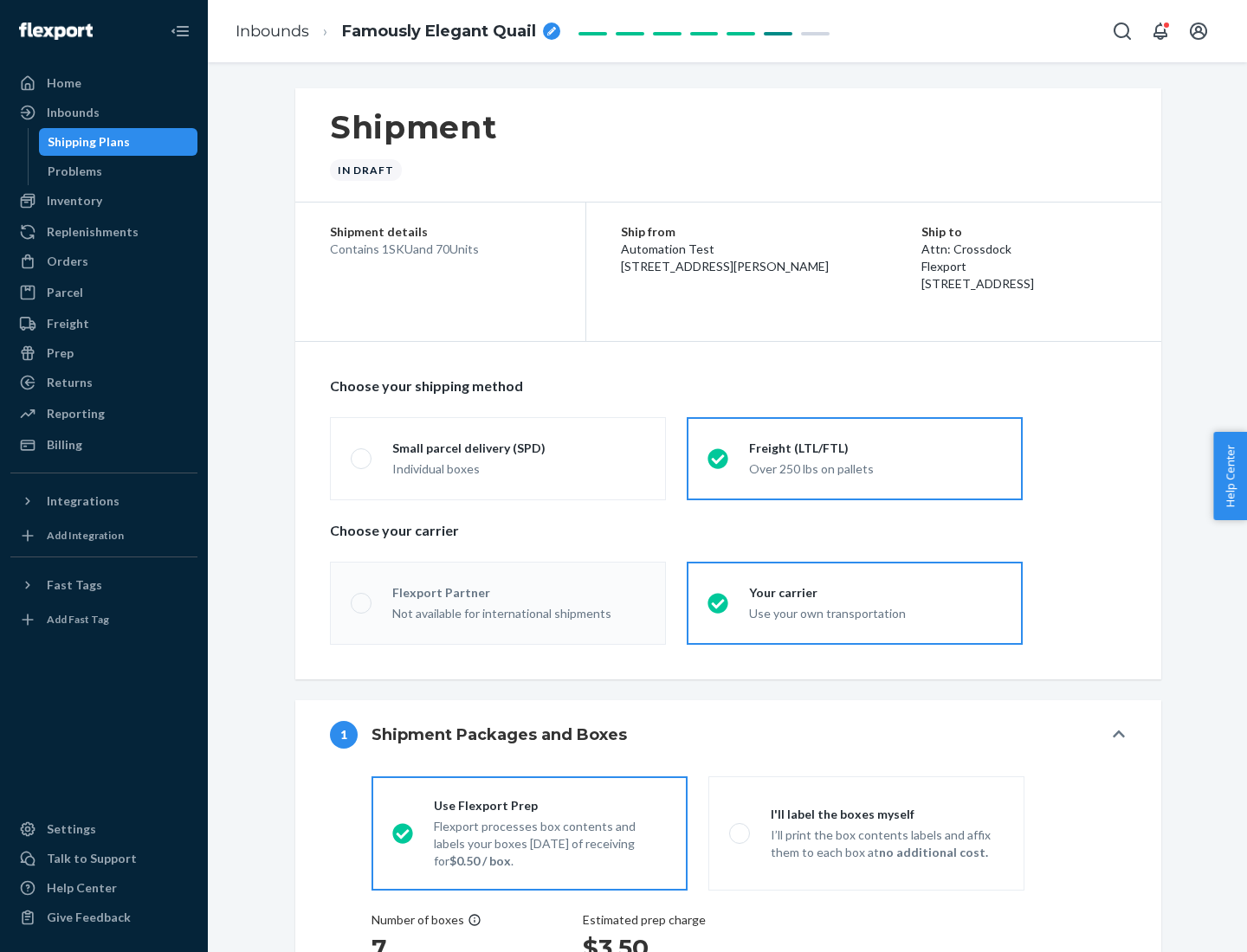
radio input "true"
radio input "false"
radio input "true"
radio input "false"
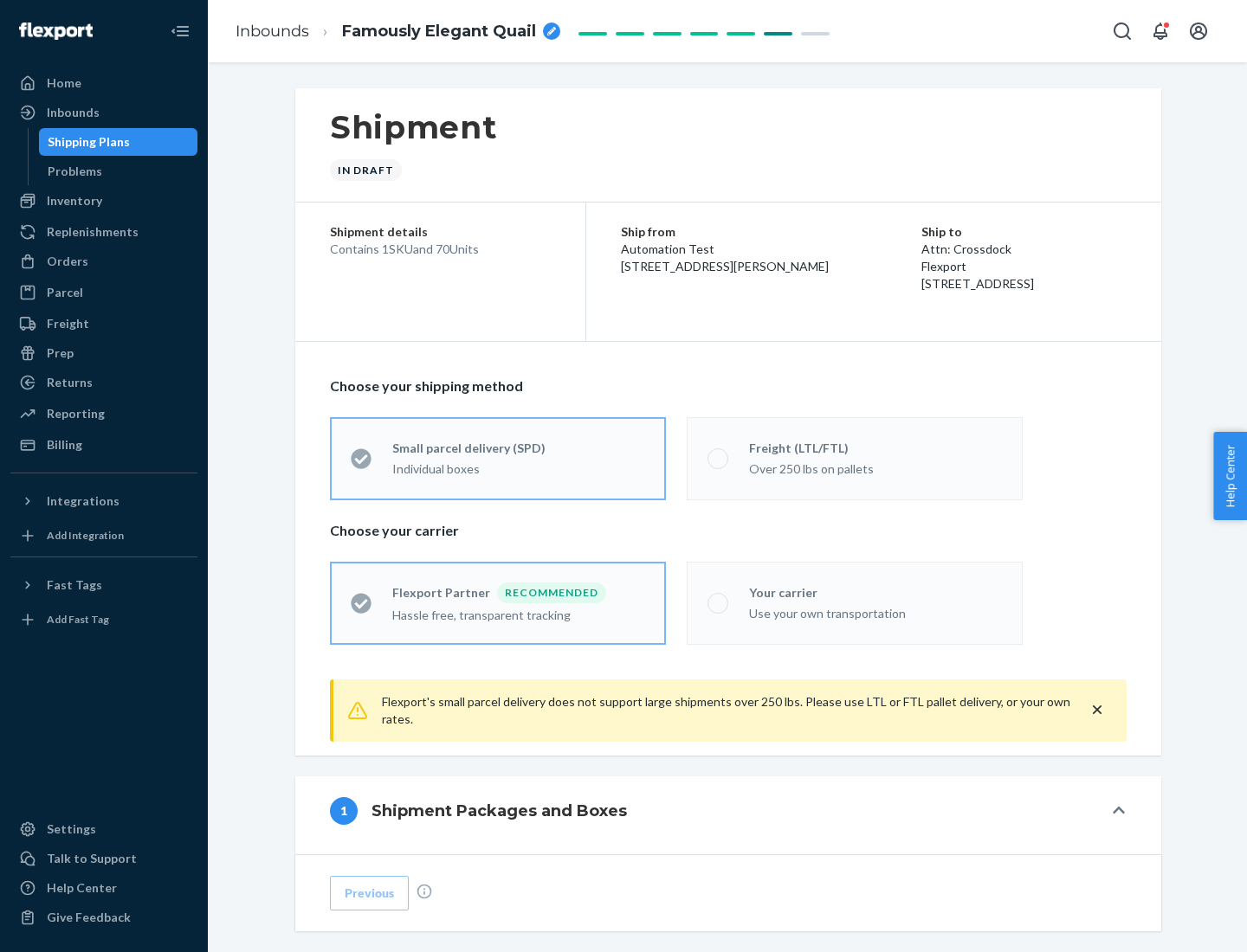
click at [855, 458] on div "Over 250 lbs on pallets" at bounding box center [875, 467] width 253 height 20
click at [719, 458] on input "Freight (LTL/FTL) Over 250 lbs on pallets" at bounding box center [712, 458] width 12 height 12
radio input "true"
radio input "false"
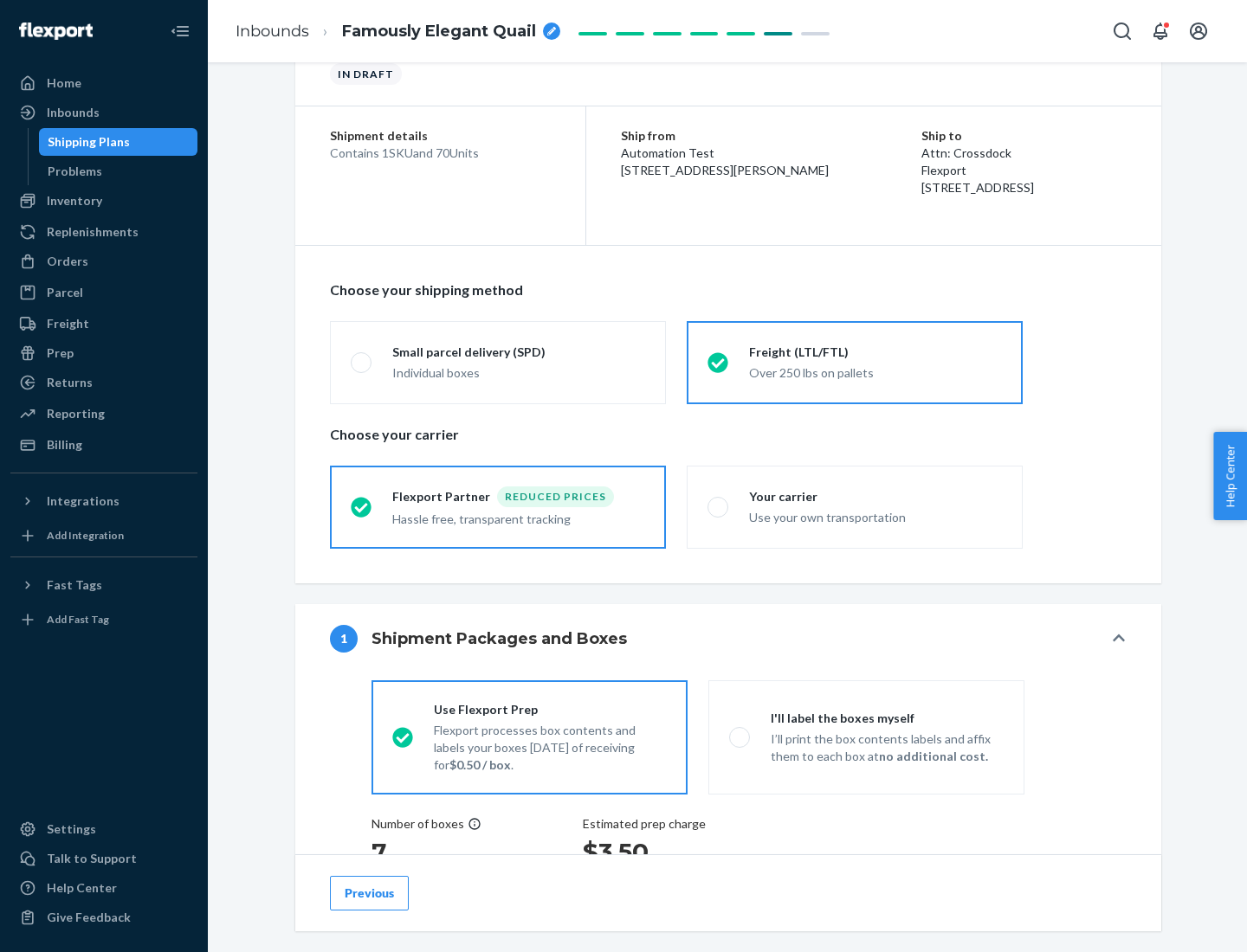
click at [855, 506] on div "Use your own transportation" at bounding box center [875, 515] width 253 height 20
click at [719, 506] on input "Your carrier Use your own transportation" at bounding box center [712, 506] width 12 height 12
radio input "true"
radio input "false"
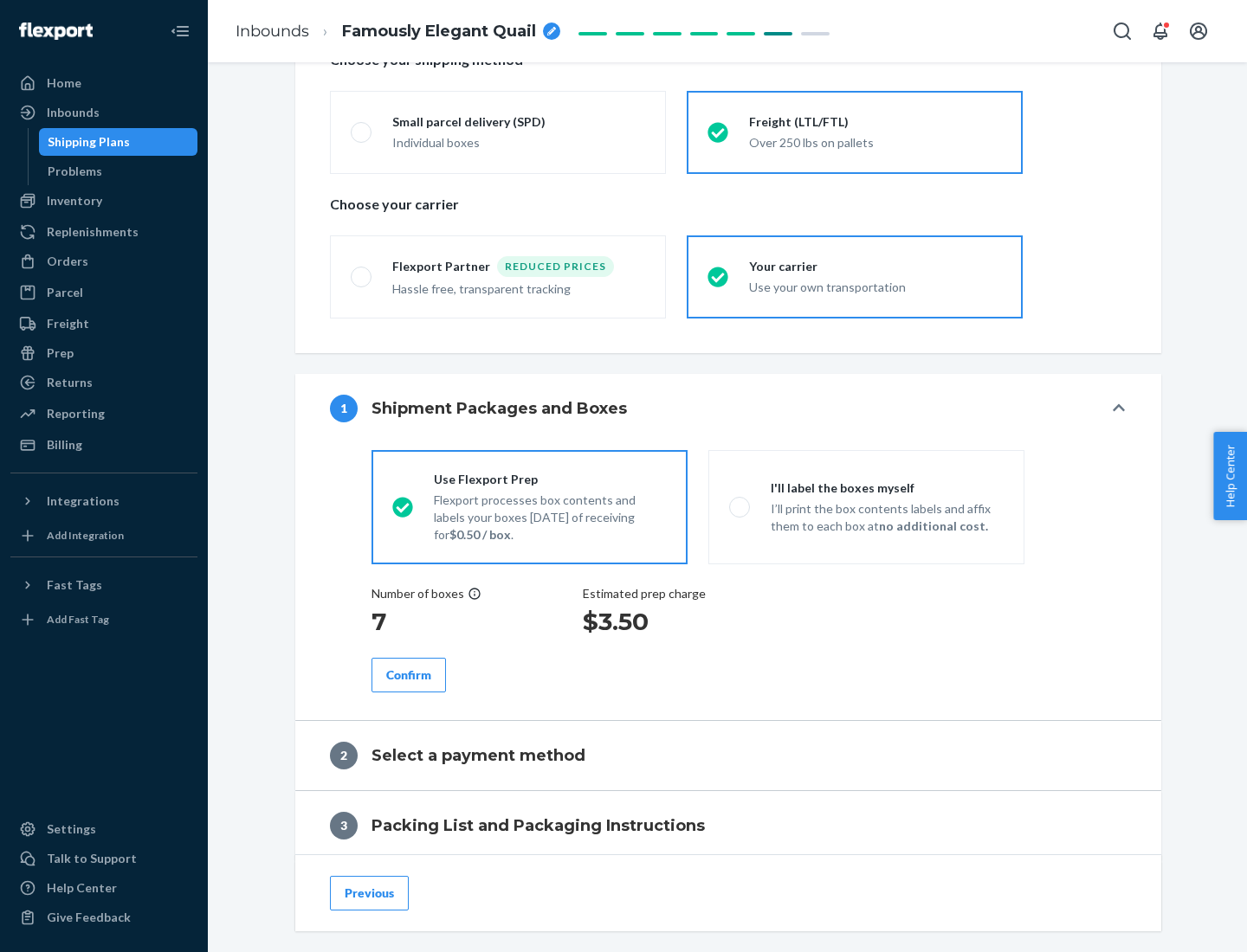
click at [866, 506] on p "I’ll print the box contents labels and affix them to each box at no additional …" at bounding box center [887, 517] width 233 height 35
click at [740, 506] on input "I'll label the boxes myself I’ll print the box contents labels and affix them t…" at bounding box center [735, 506] width 12 height 12
radio input "true"
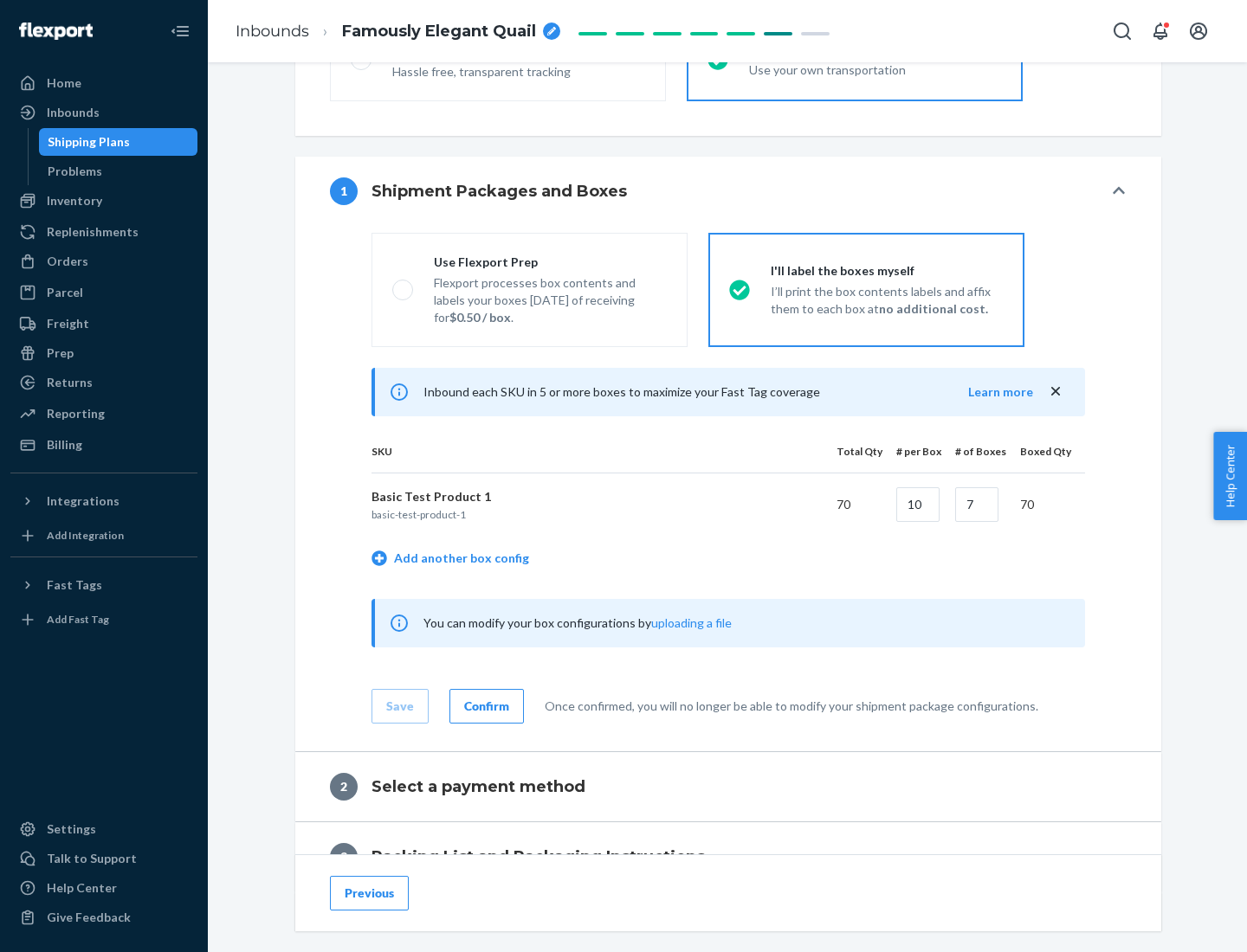
scroll to position [299, 0]
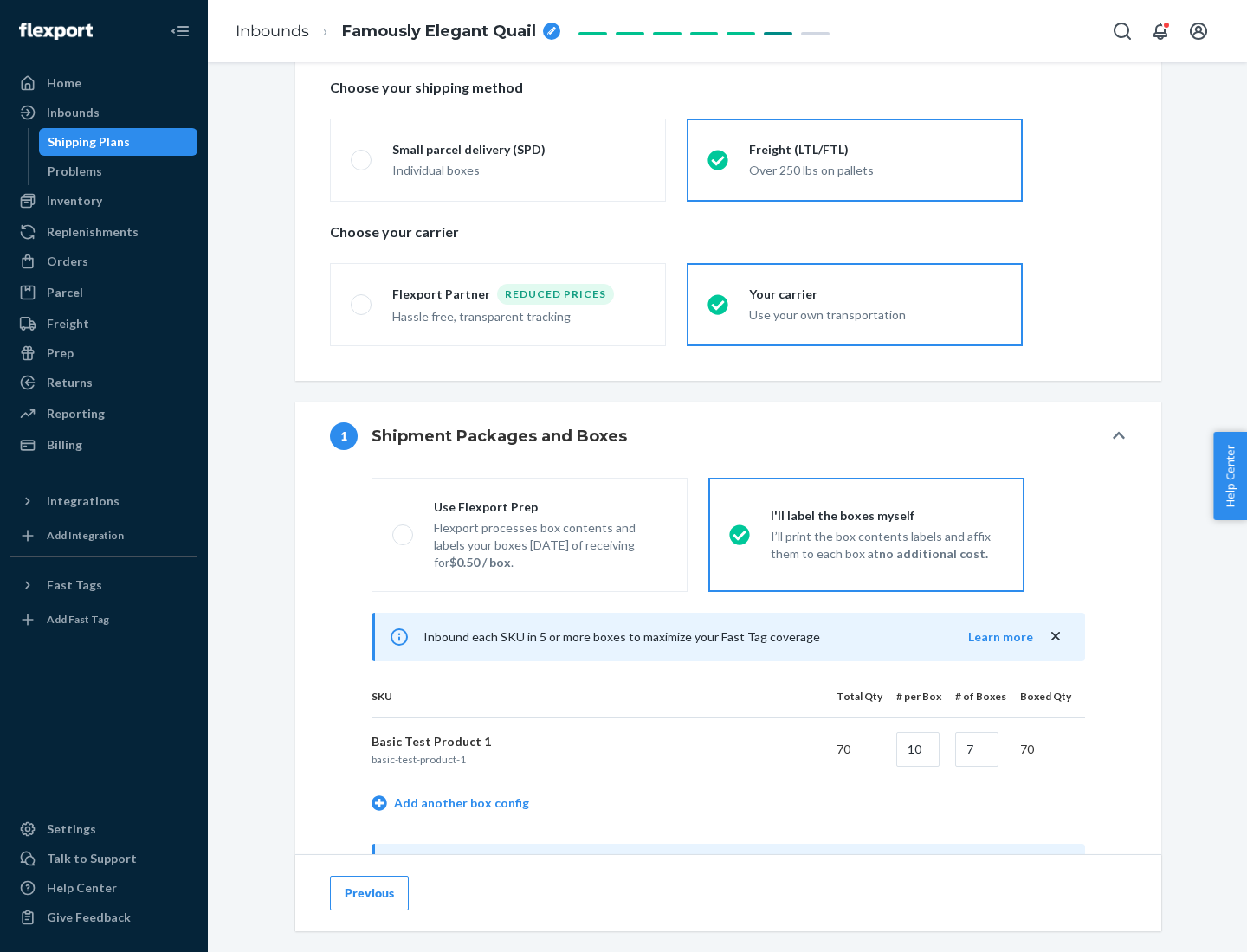
click at [550, 506] on div "Use Flexport Prep" at bounding box center [550, 508] width 233 height 18
click at [404, 529] on input "Use Flexport Prep Flexport processes box contents and labels your boxes [DATE] …" at bounding box center [397, 534] width 12 height 12
radio input "true"
radio input "false"
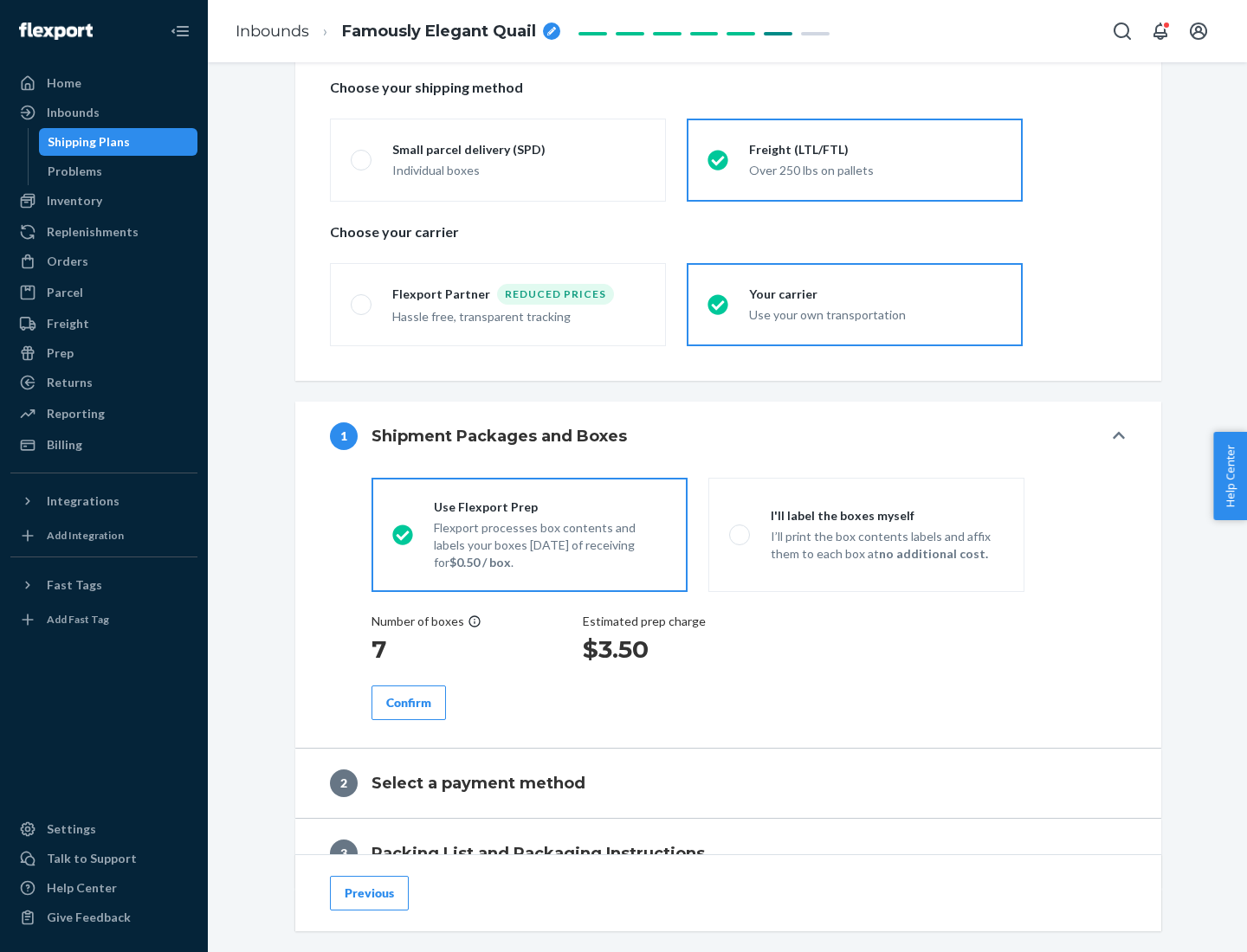
scroll to position [495, 0]
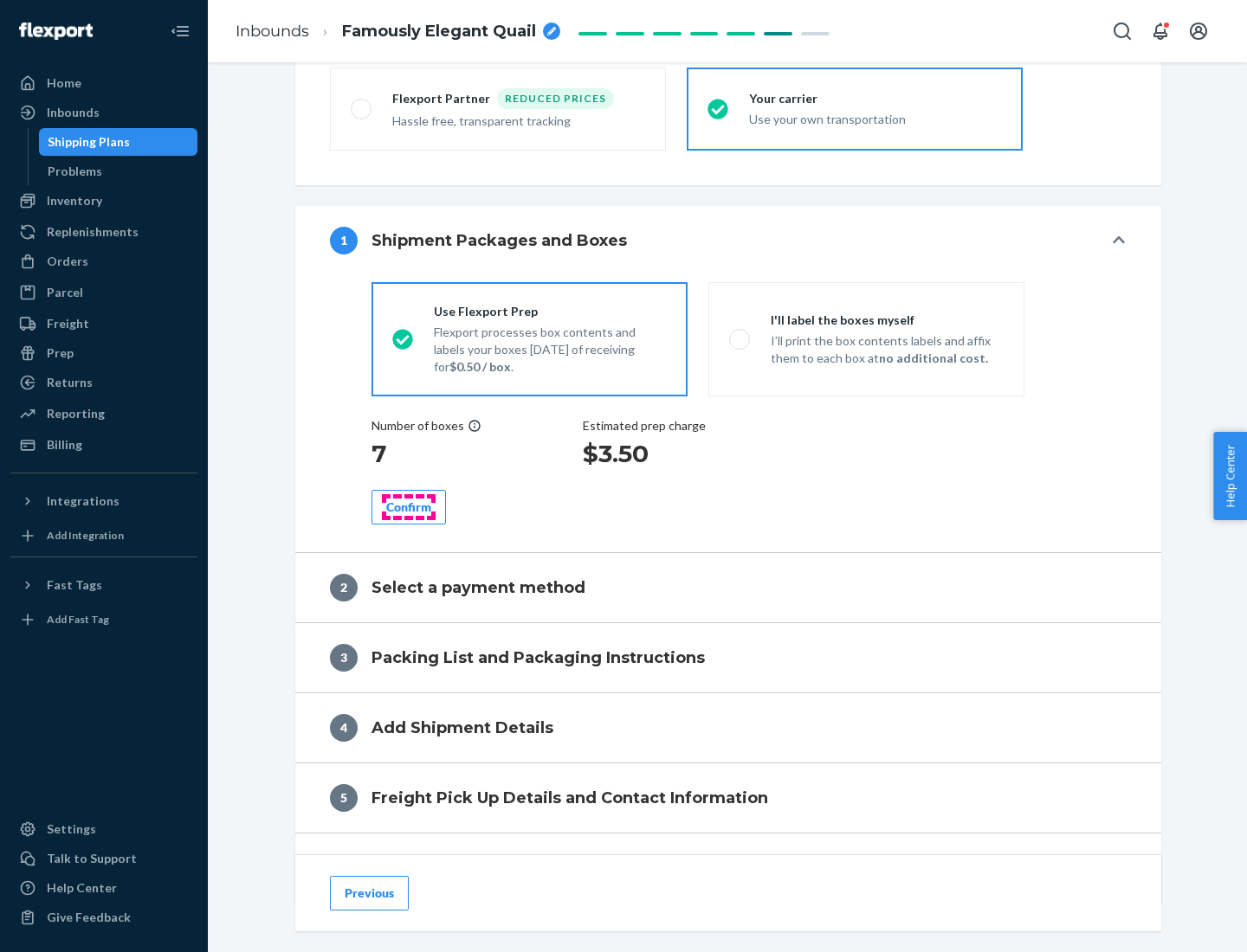
click at [409, 506] on div "Confirm" at bounding box center [408, 508] width 45 height 18
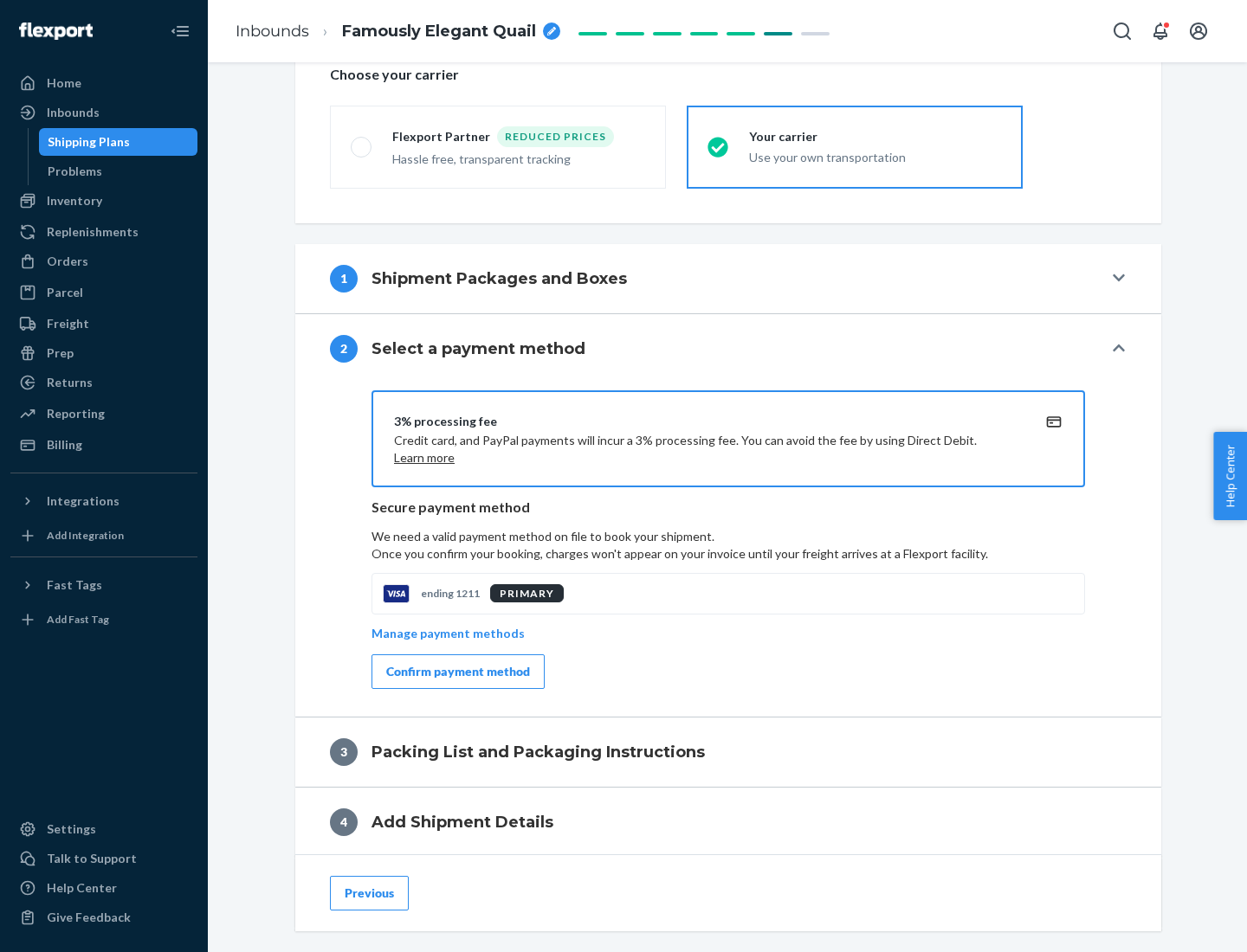
scroll to position [620, 0]
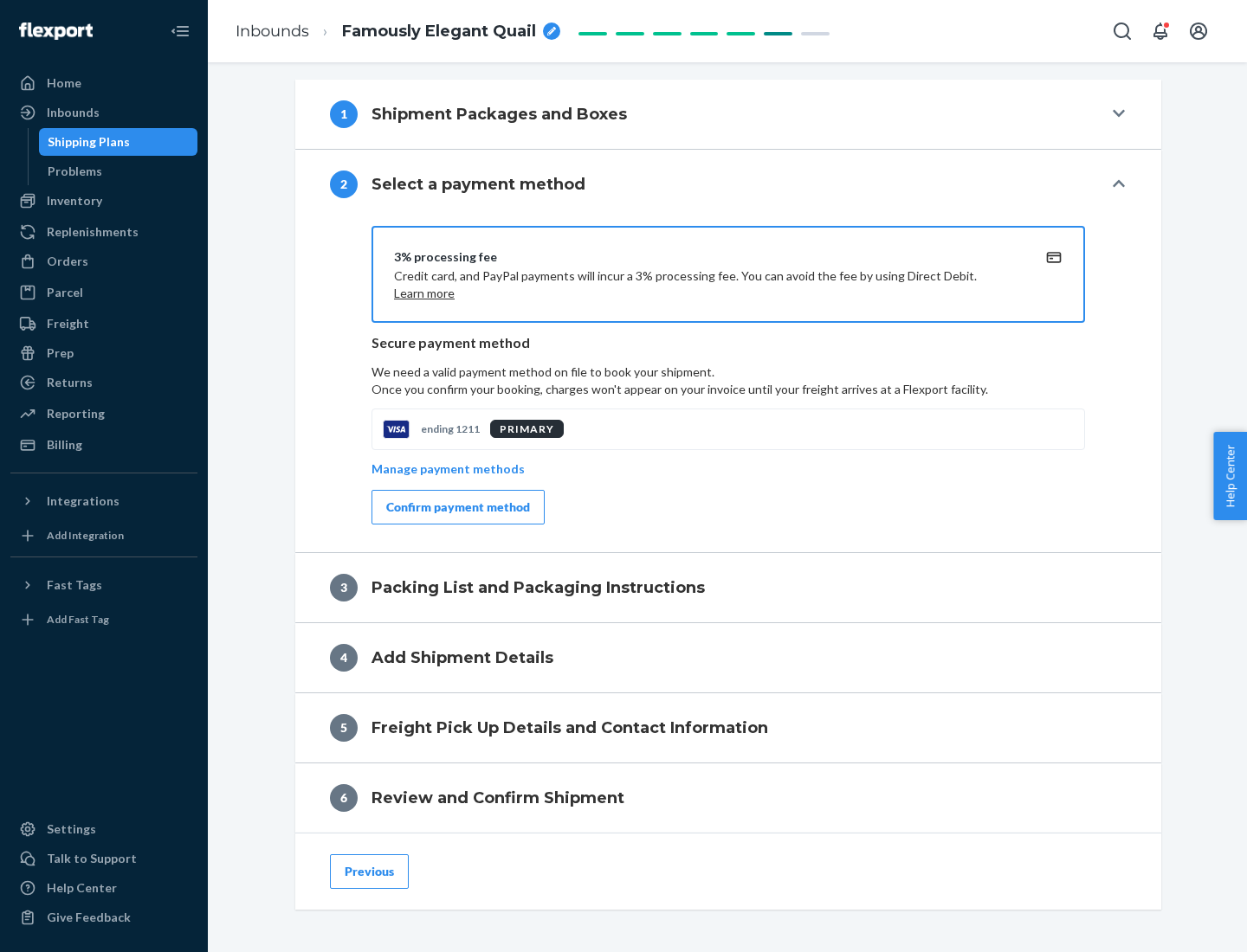
click at [457, 507] on div "Confirm payment method" at bounding box center [458, 508] width 143 height 18
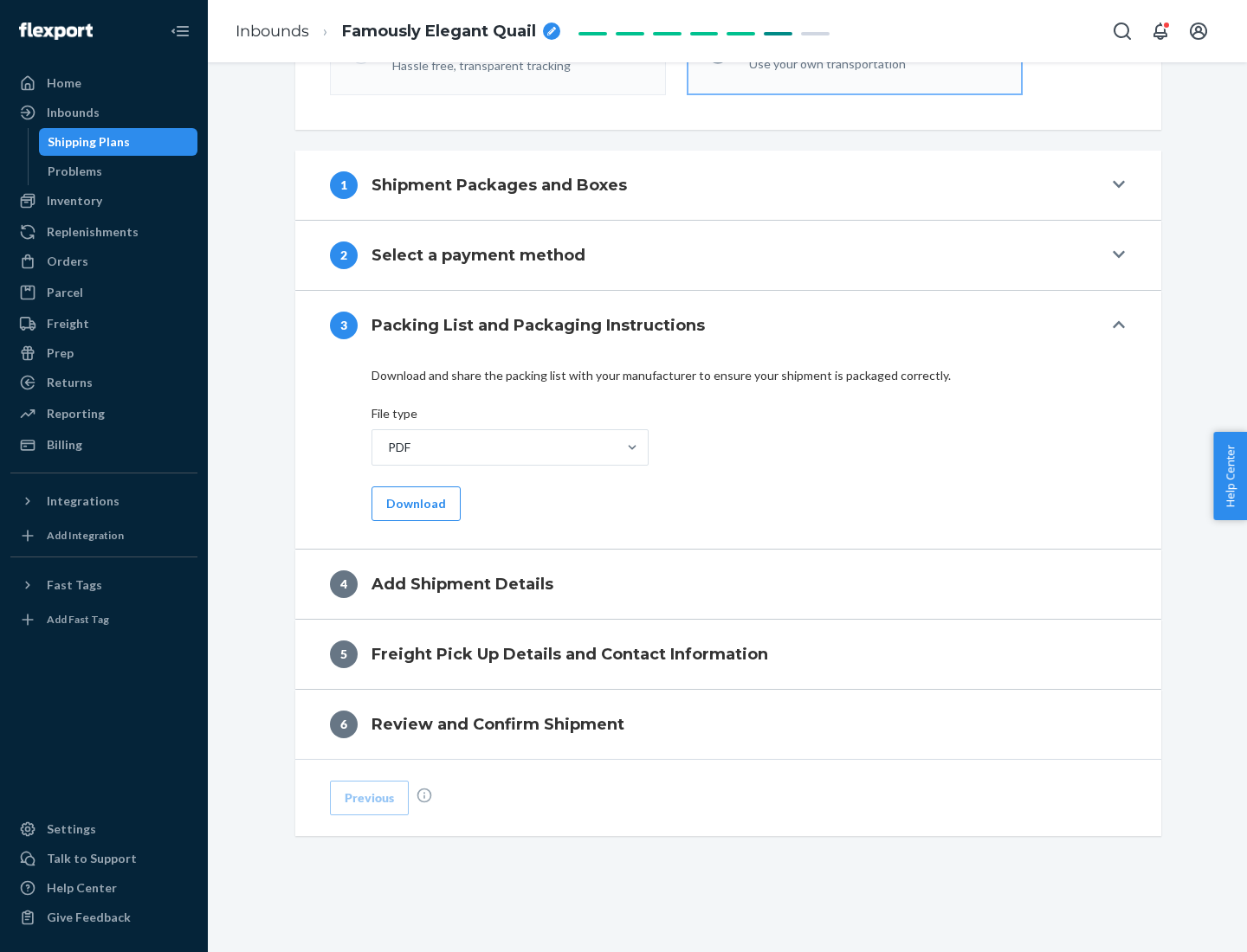
scroll to position [546, 0]
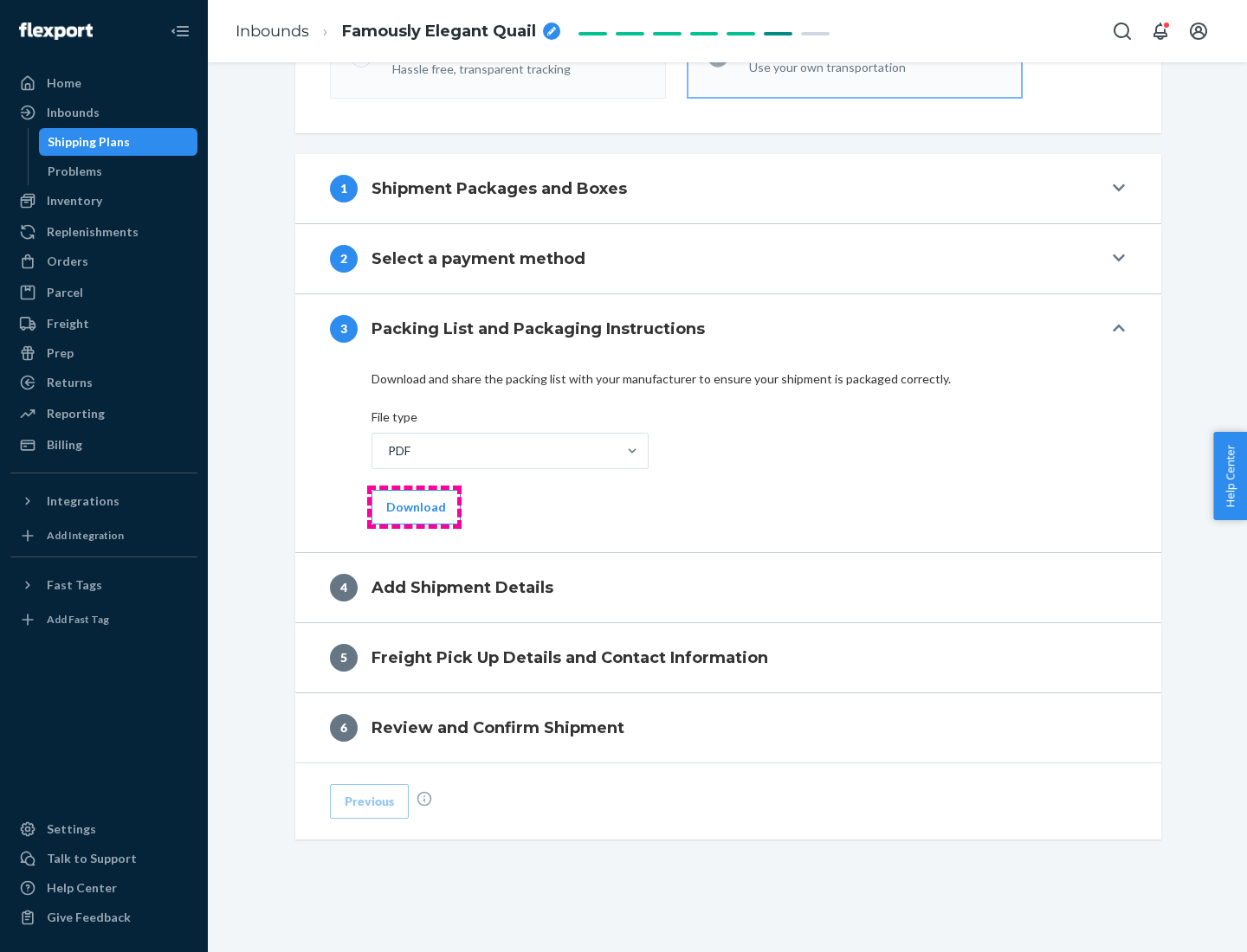
click at [414, 506] on button "Download" at bounding box center [416, 507] width 89 height 35
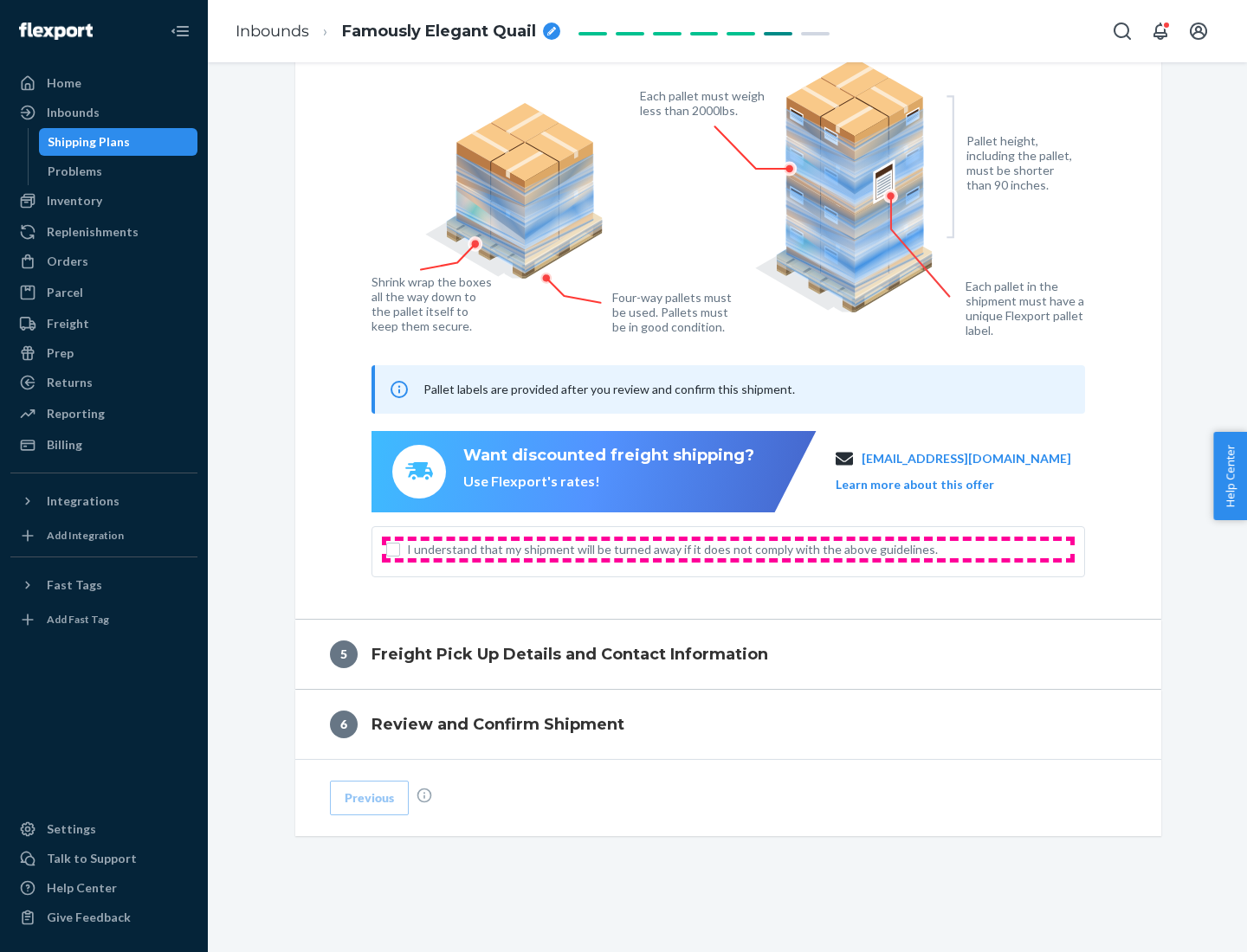
click at [728, 549] on span "I understand that my shipment will be turned away if it does not comply with th…" at bounding box center [738, 549] width 663 height 18
click at [400, 549] on input "I understand that my shipment will be turned away if it does not comply with th…" at bounding box center [393, 549] width 14 height 14
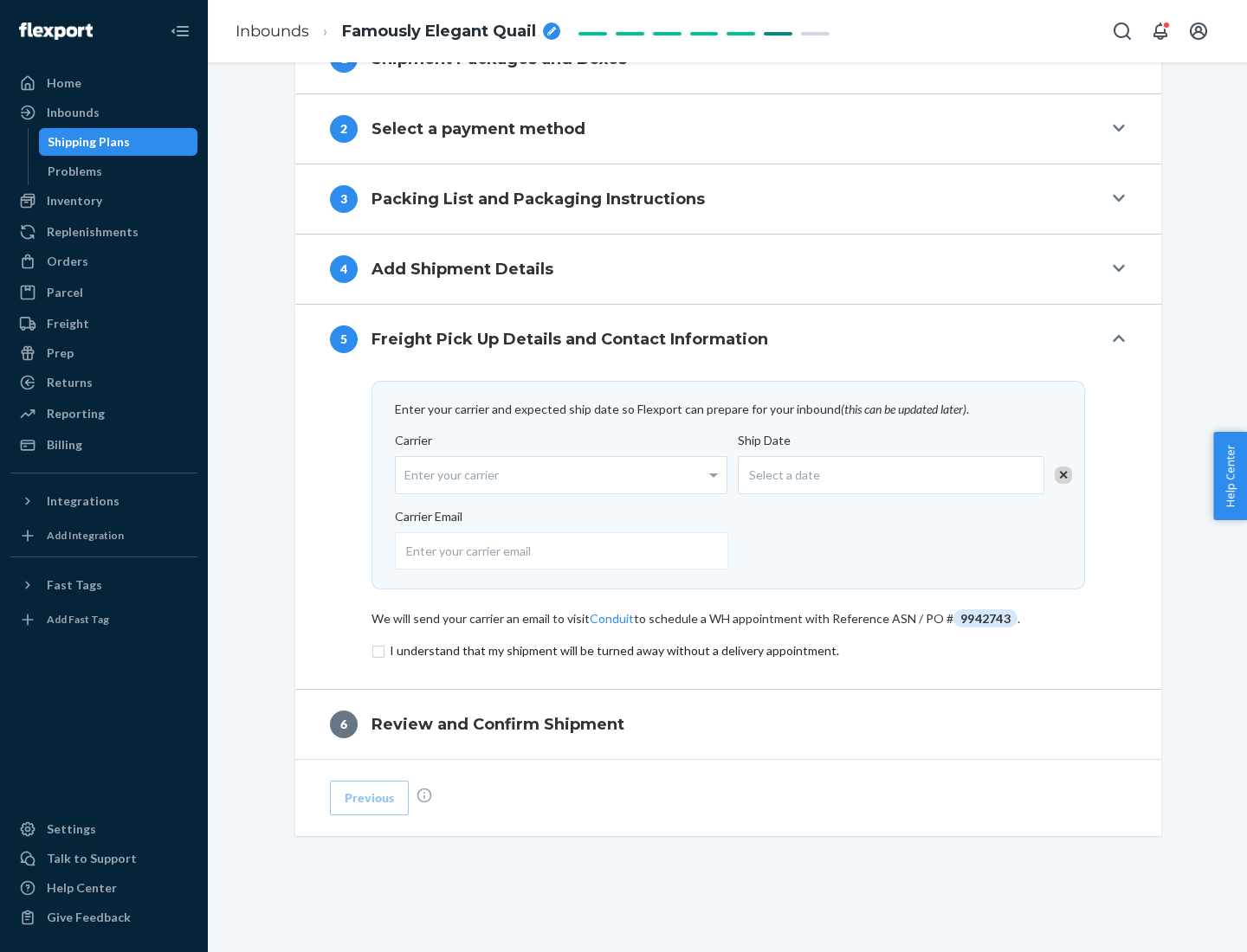
click at [728, 650] on input "checkbox" at bounding box center [728, 650] width 713 height 20
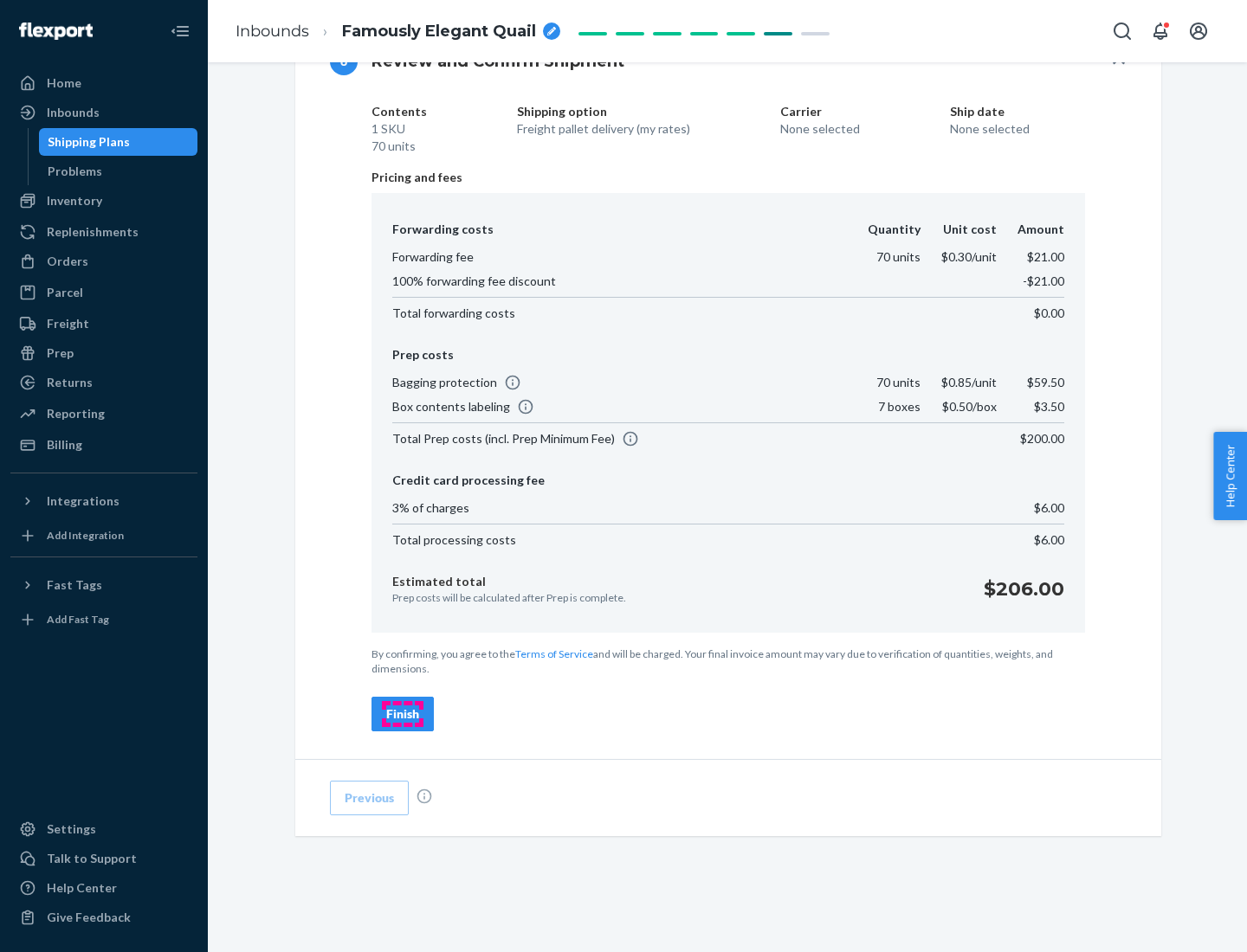
click at [403, 714] on div "Finish" at bounding box center [402, 714] width 33 height 18
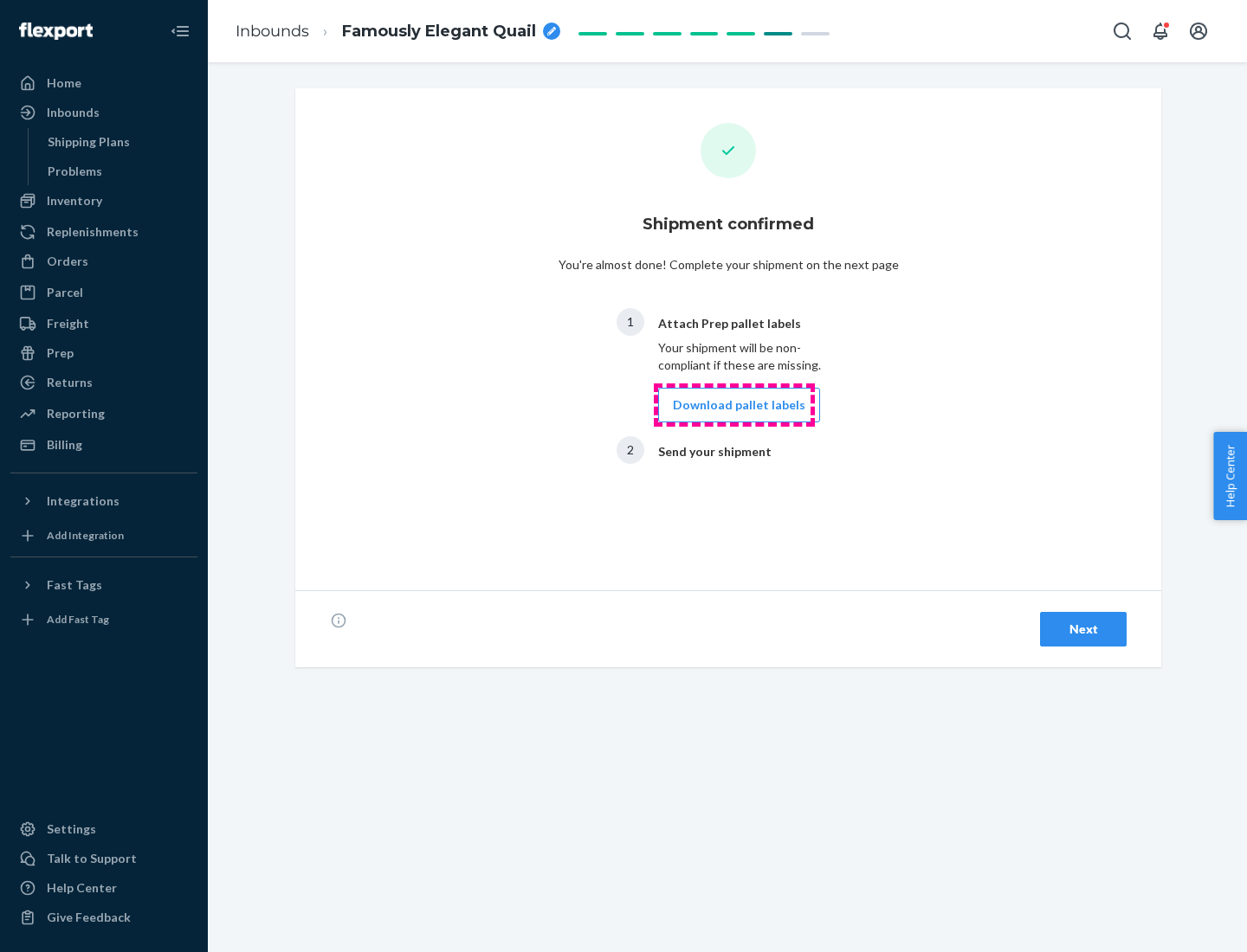
click at [735, 405] on button "Download pallet labels" at bounding box center [739, 404] width 162 height 35
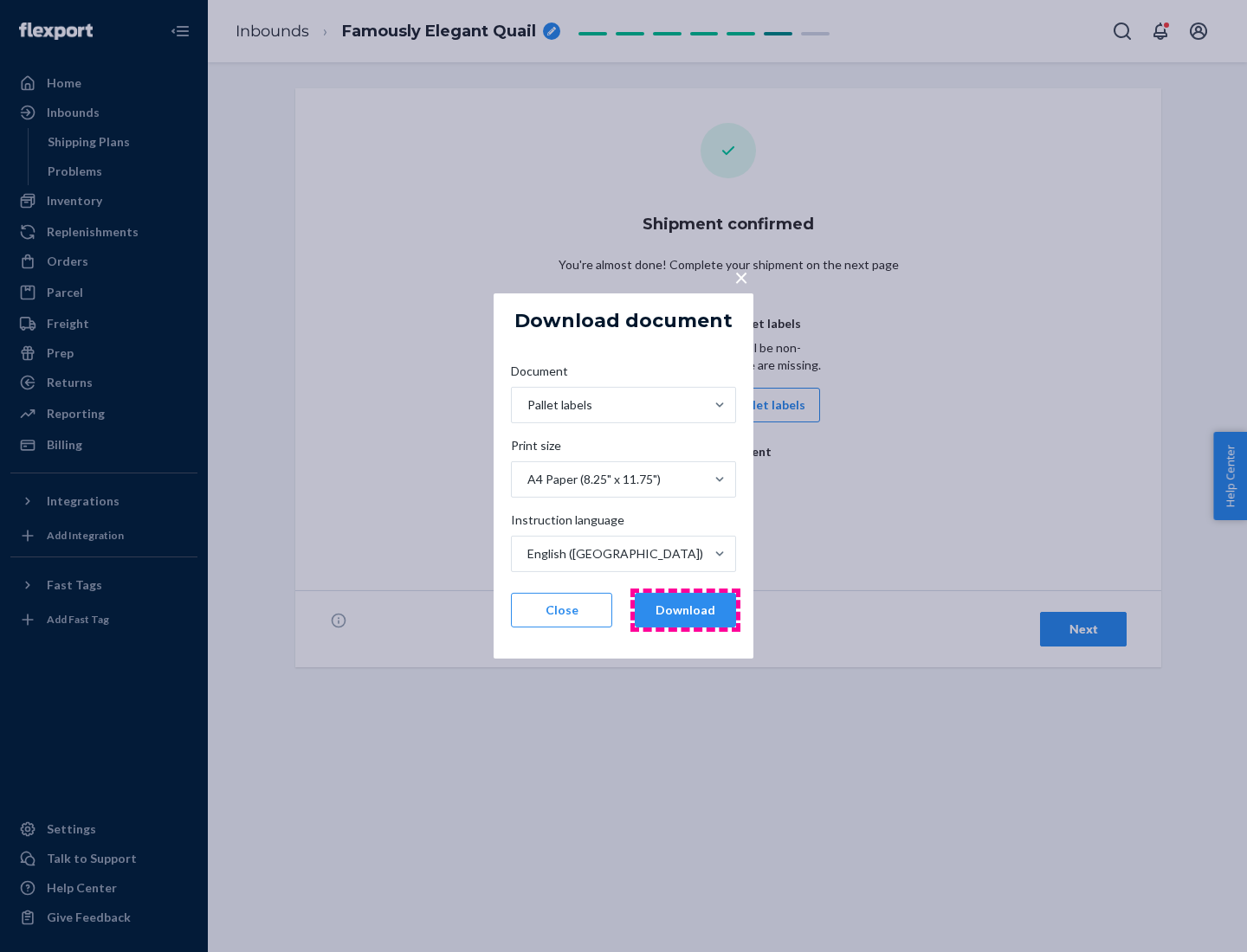
click at [685, 610] on button "Download" at bounding box center [685, 610] width 101 height 35
click at [740, 276] on span "×" at bounding box center [742, 276] width 14 height 29
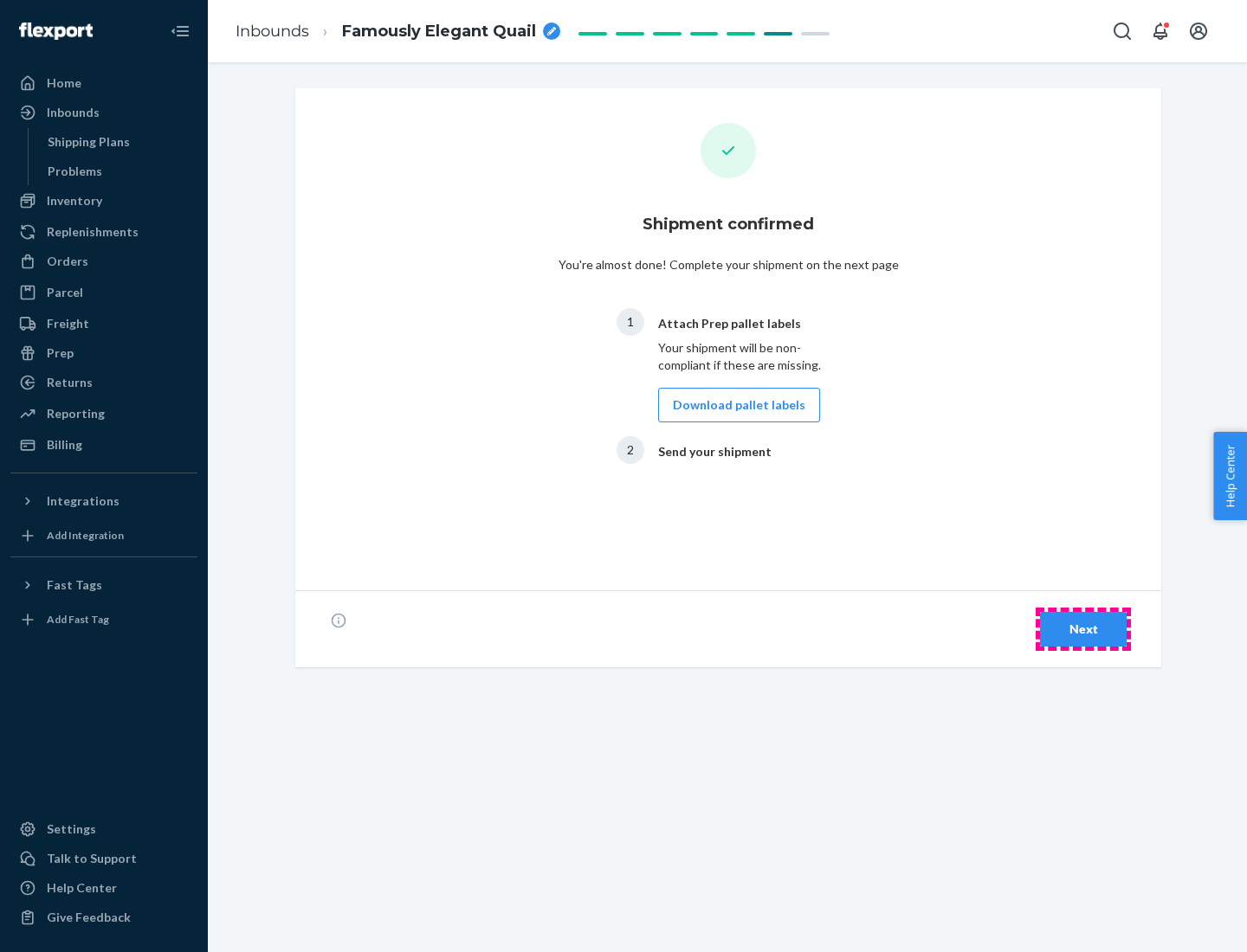
click at [1083, 629] on div "Next" at bounding box center [1083, 629] width 58 height 18
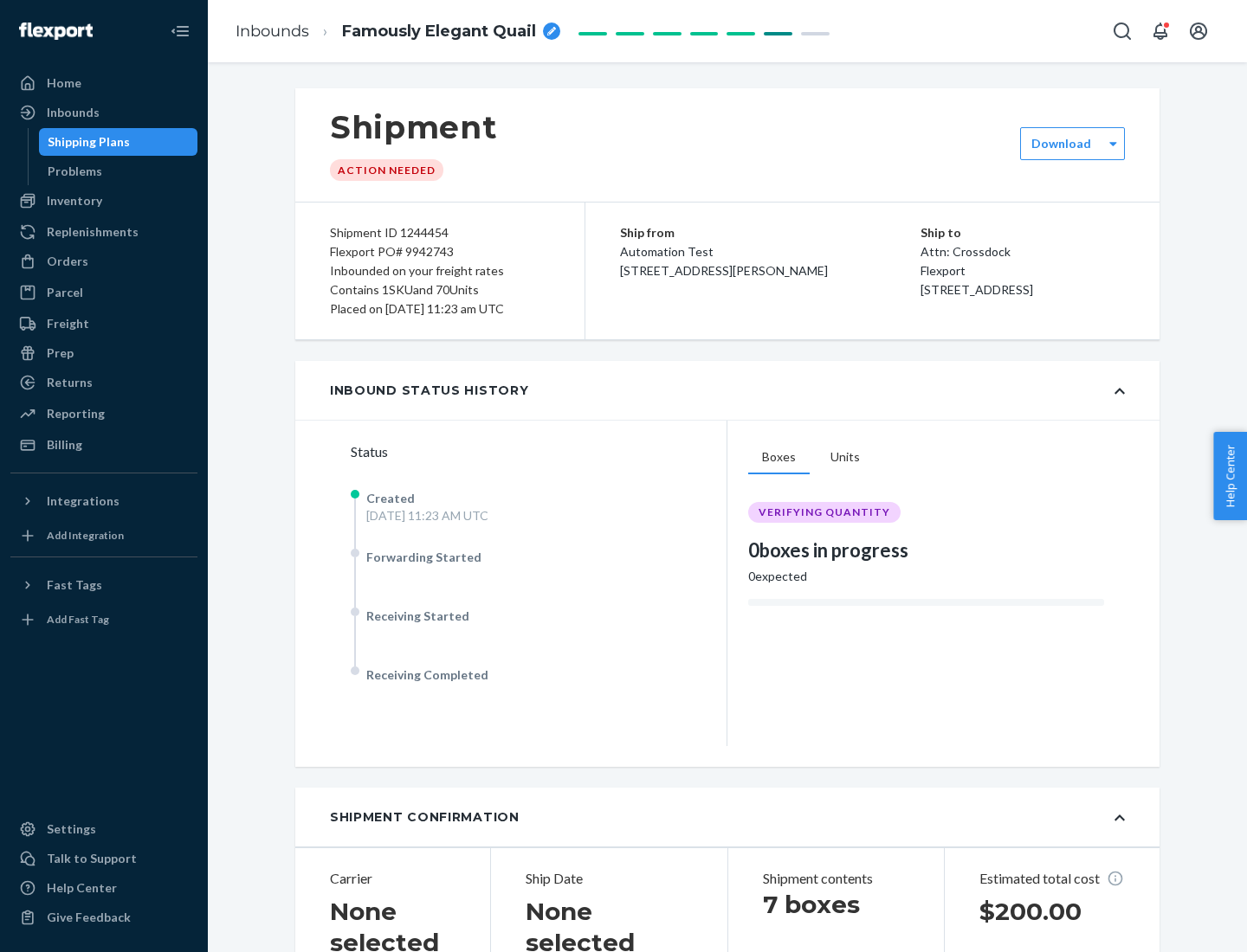
scroll to position [372, 0]
